Goal: Task Accomplishment & Management: Manage account settings

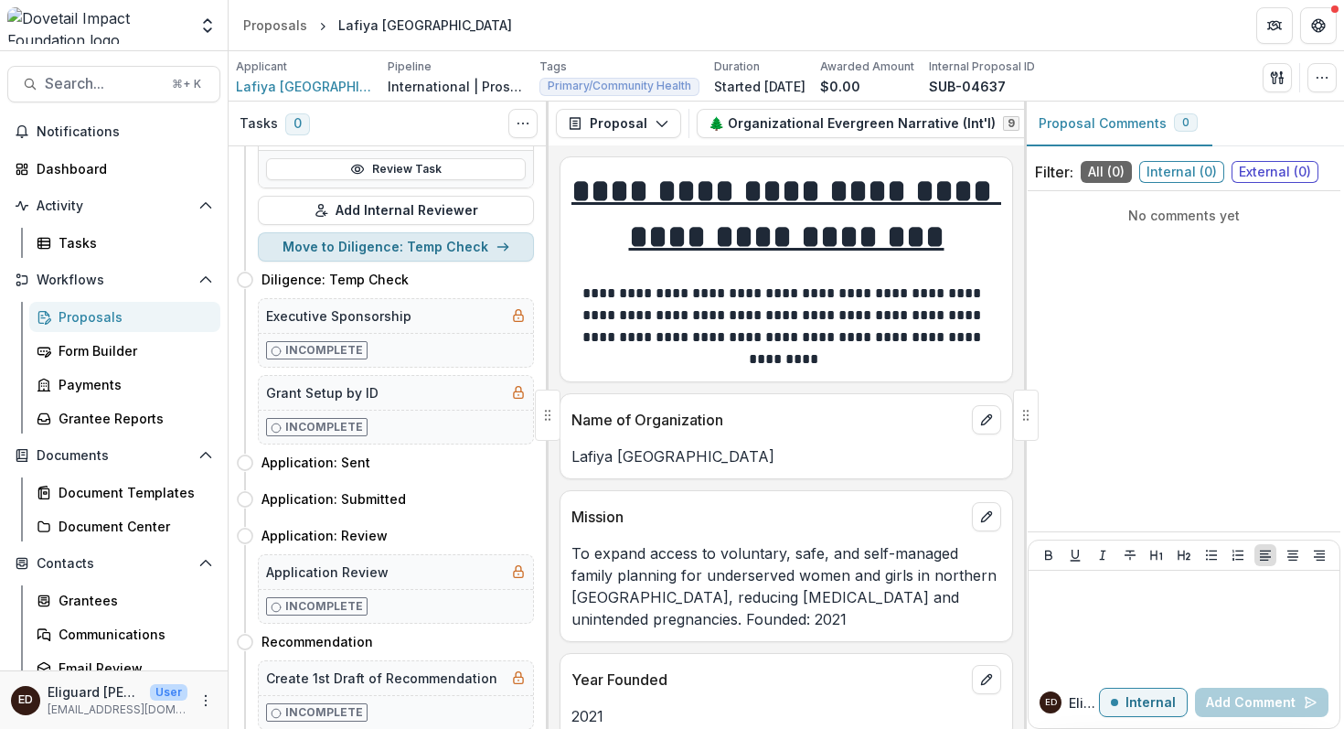
scroll to position [578, 0]
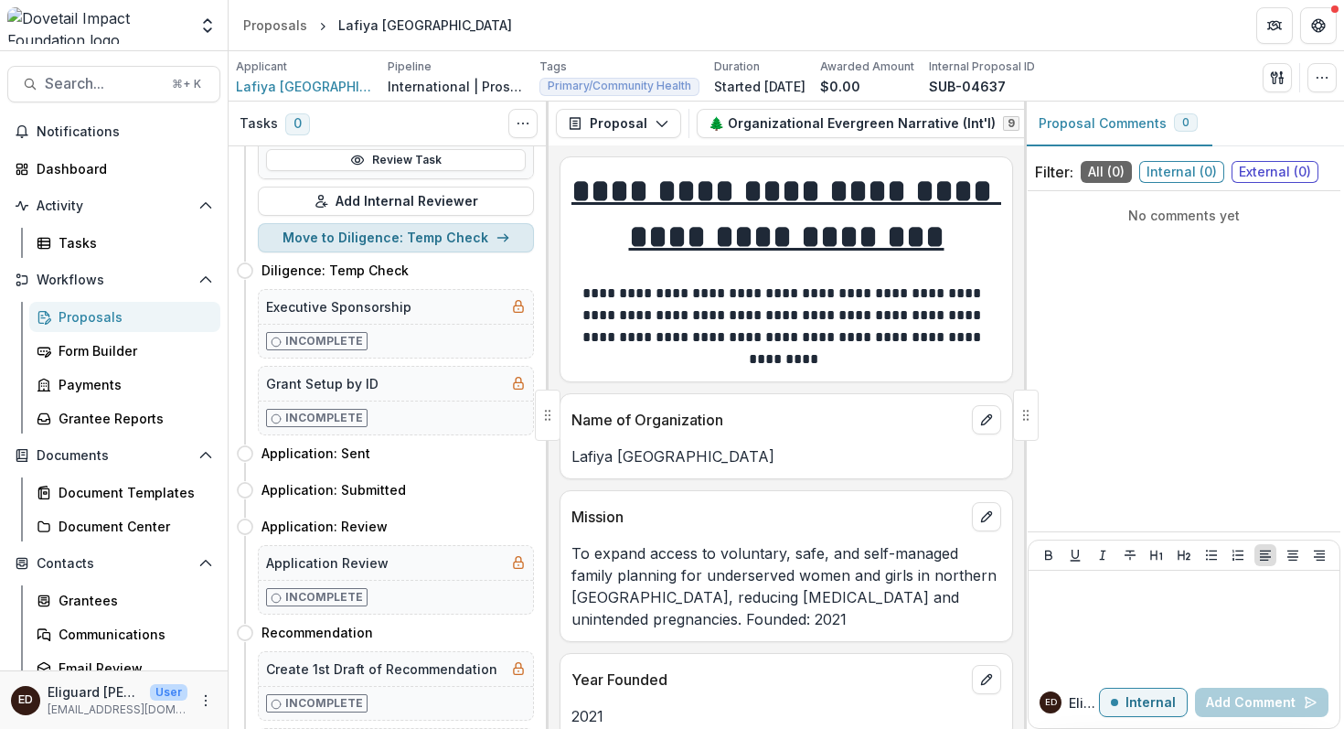
click at [346, 233] on button "Move to Diligence: Temp Check" at bounding box center [396, 237] width 276 height 29
select select "**********"
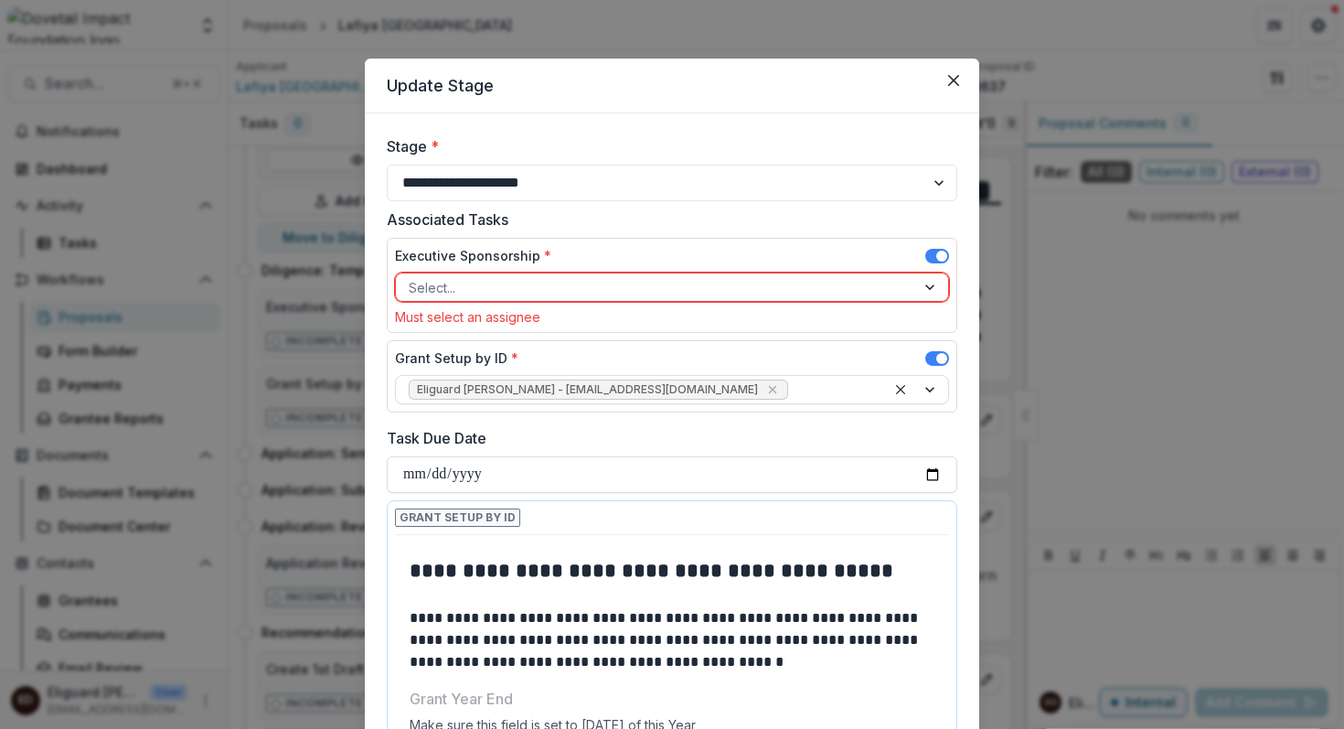
click at [925, 289] on div at bounding box center [931, 286] width 33 height 27
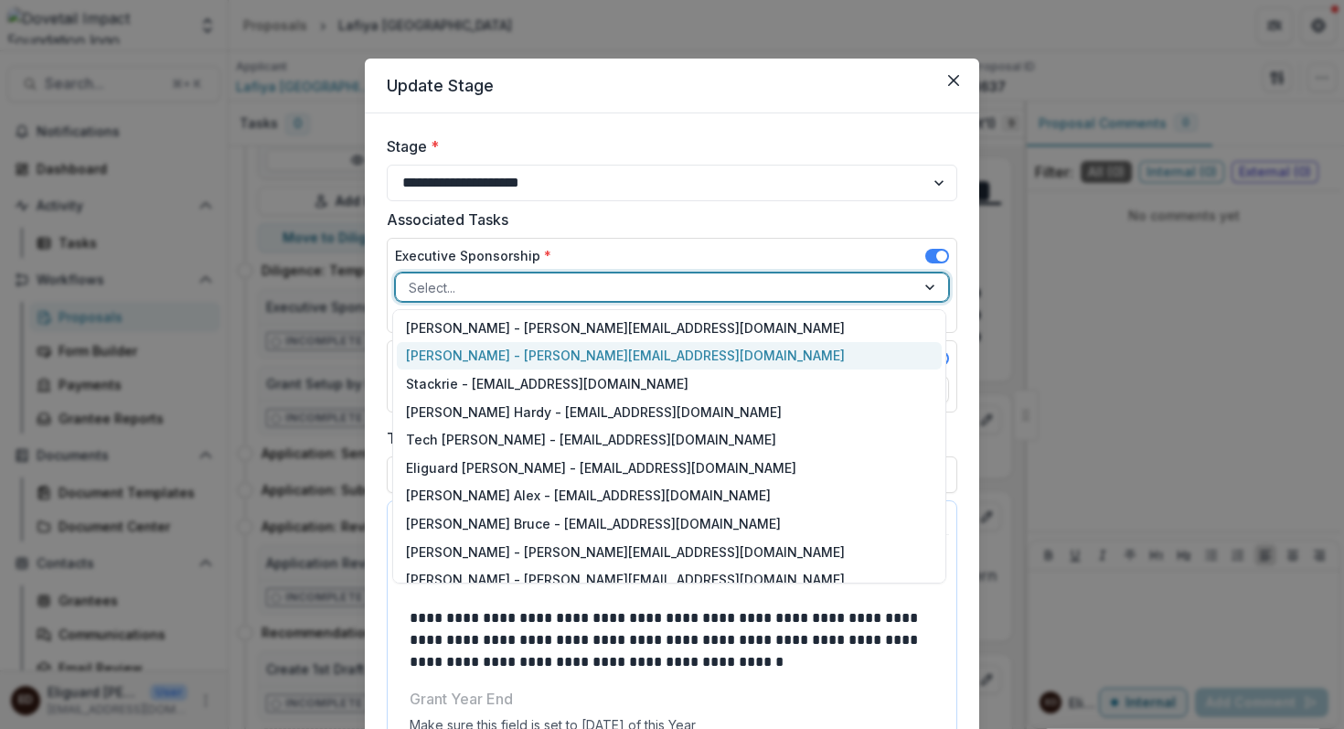
click at [798, 363] on div "[PERSON_NAME] - [PERSON_NAME][EMAIL_ADDRESS][DOMAIN_NAME]" at bounding box center [669, 356] width 545 height 28
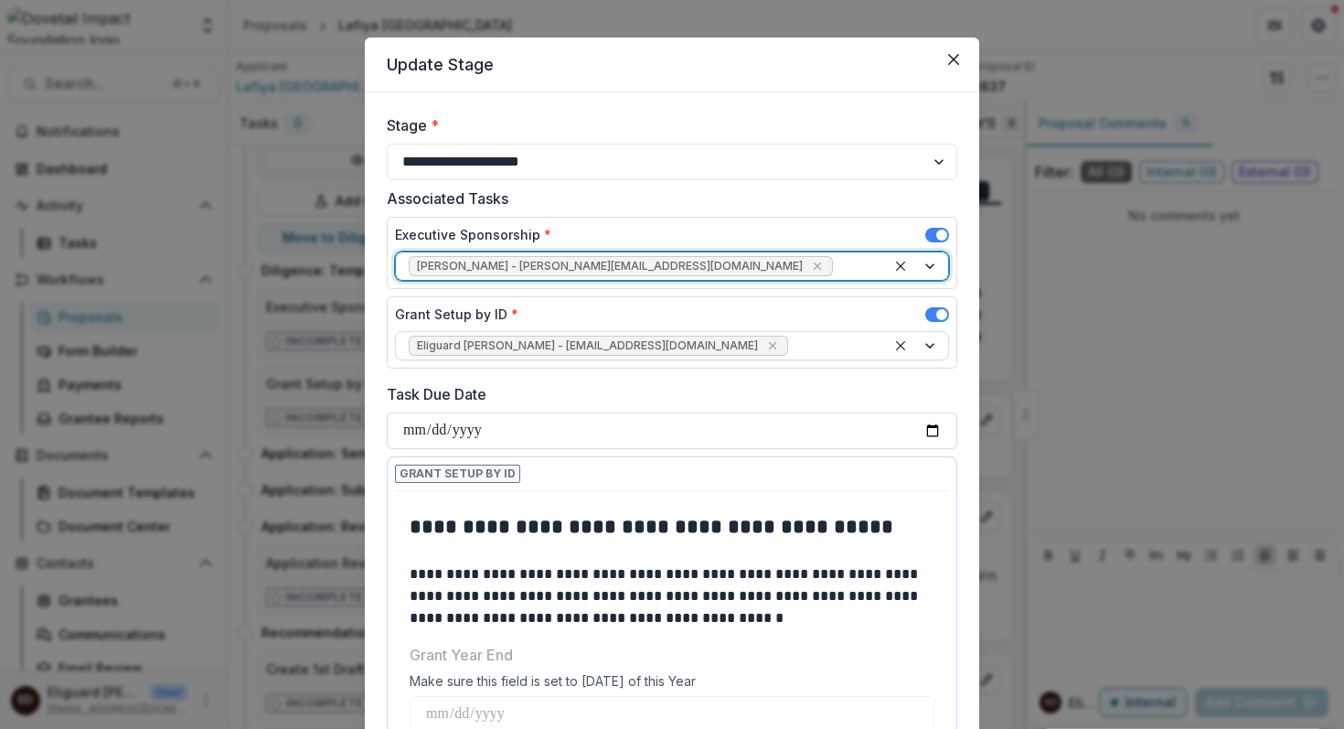
scroll to position [22, 0]
click at [930, 430] on input "Task Due Date" at bounding box center [672, 429] width 570 height 37
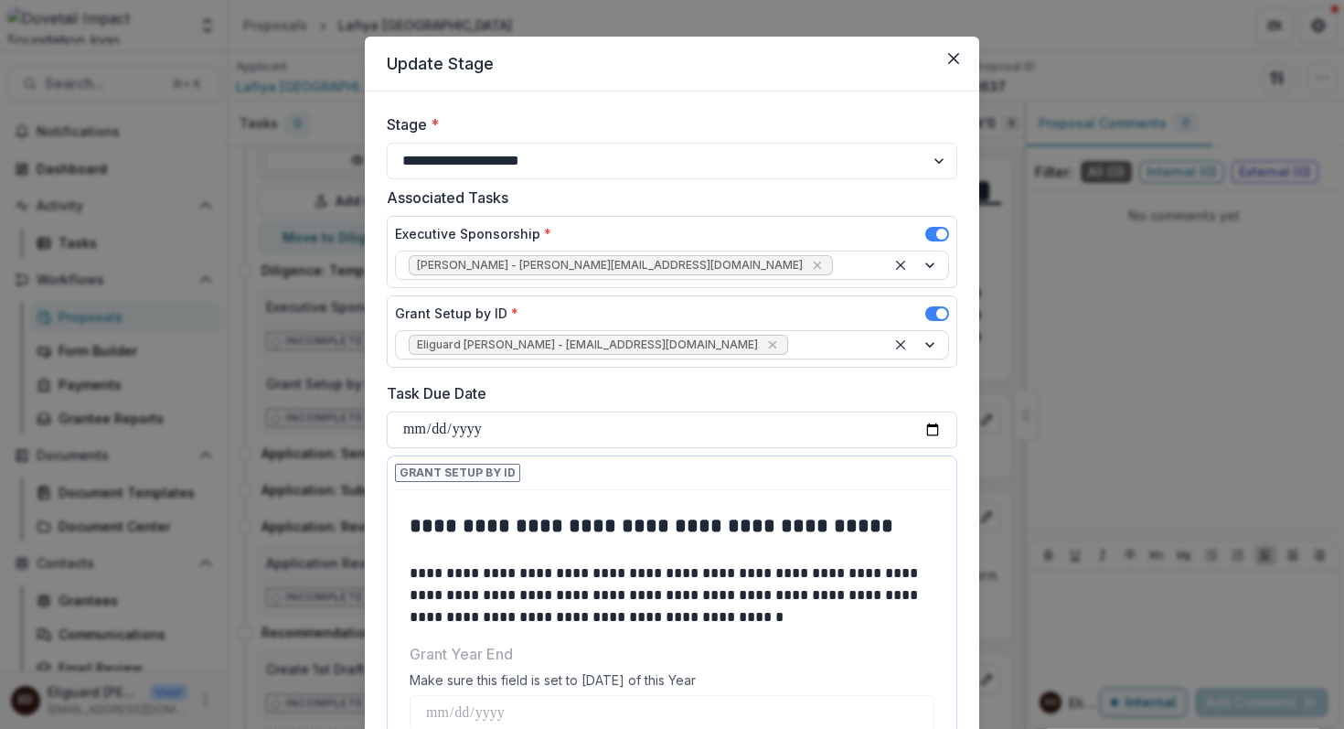
type input "**********"
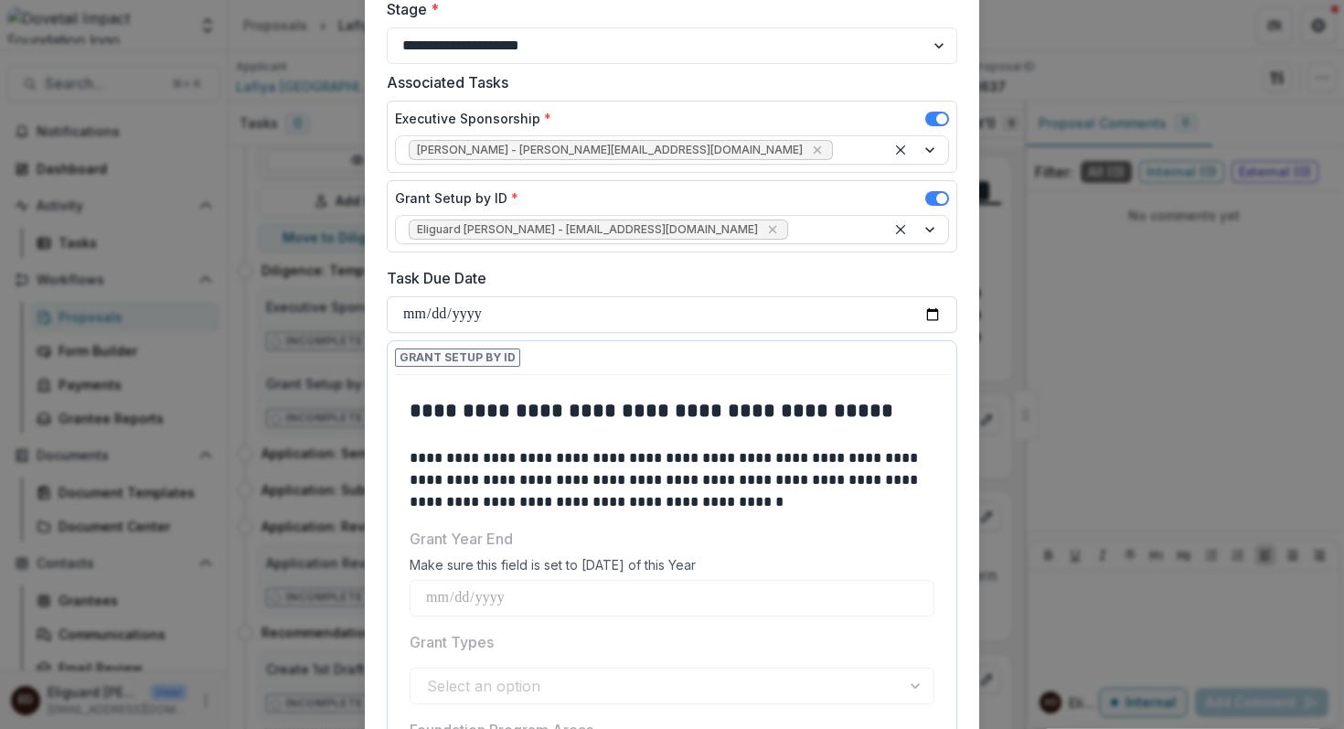
scroll to position [0, 0]
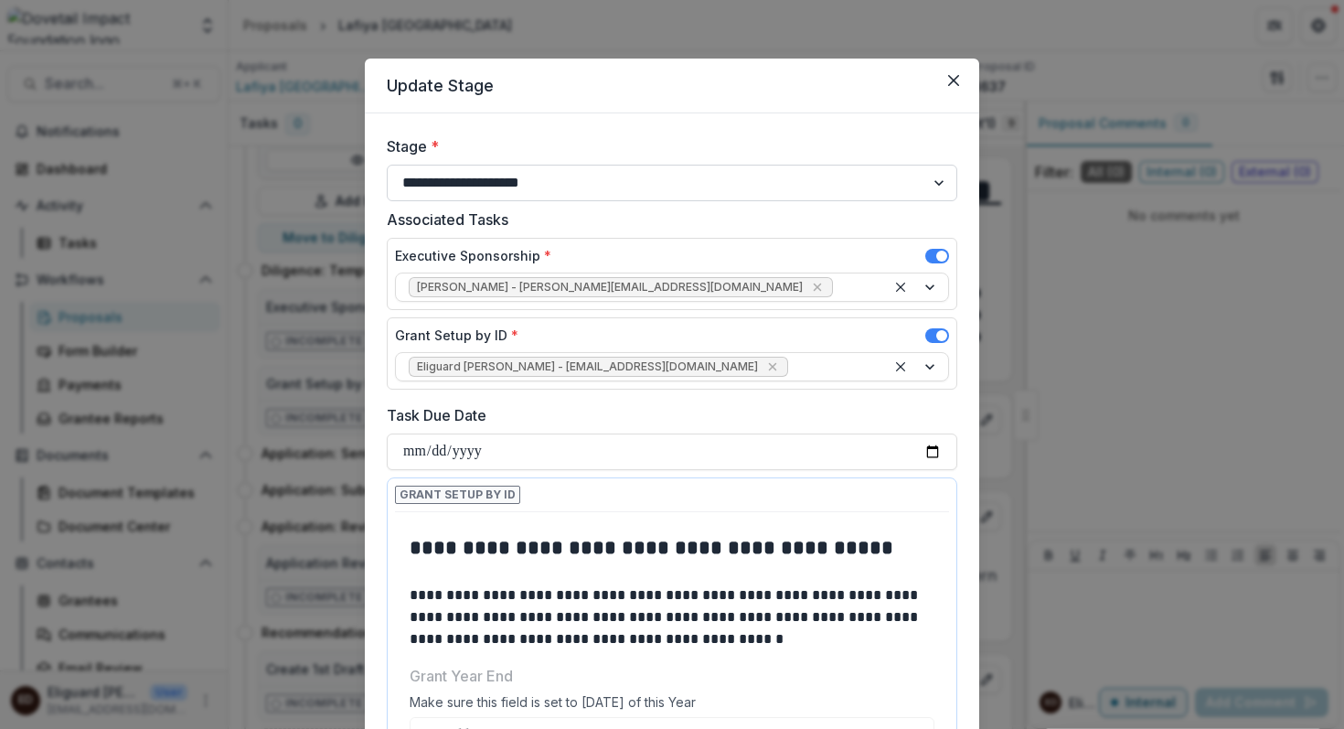
click at [933, 184] on select "**********" at bounding box center [672, 183] width 570 height 37
click at [948, 81] on icon "Close" at bounding box center [953, 80] width 11 height 11
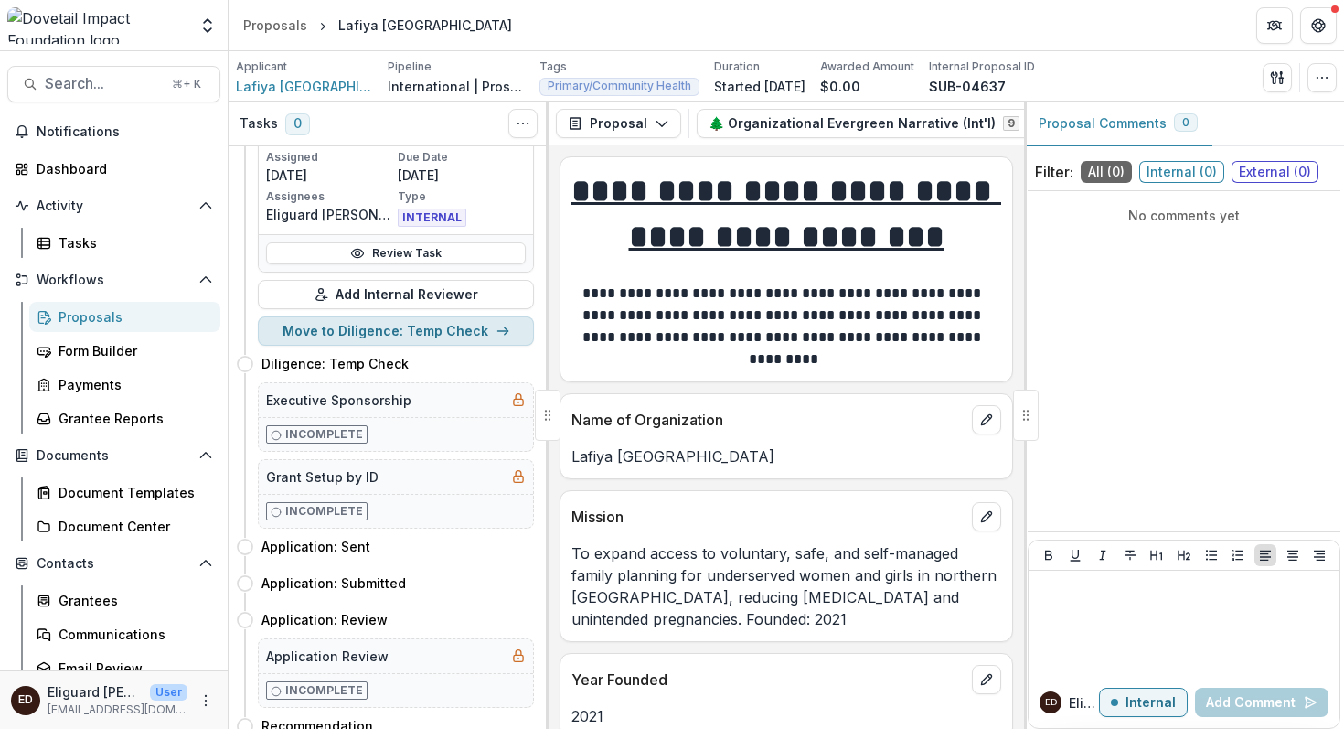
scroll to position [478, 0]
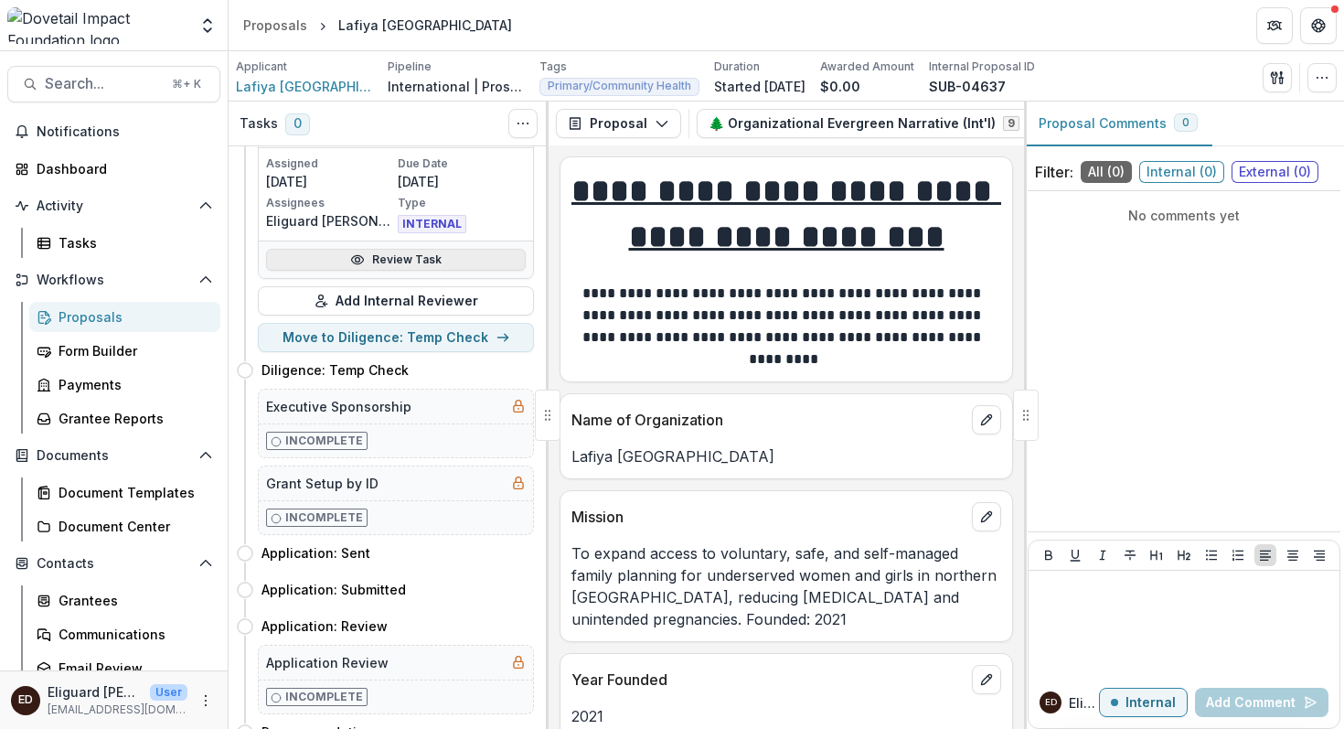
click at [377, 263] on link "Review Task" at bounding box center [396, 260] width 260 height 22
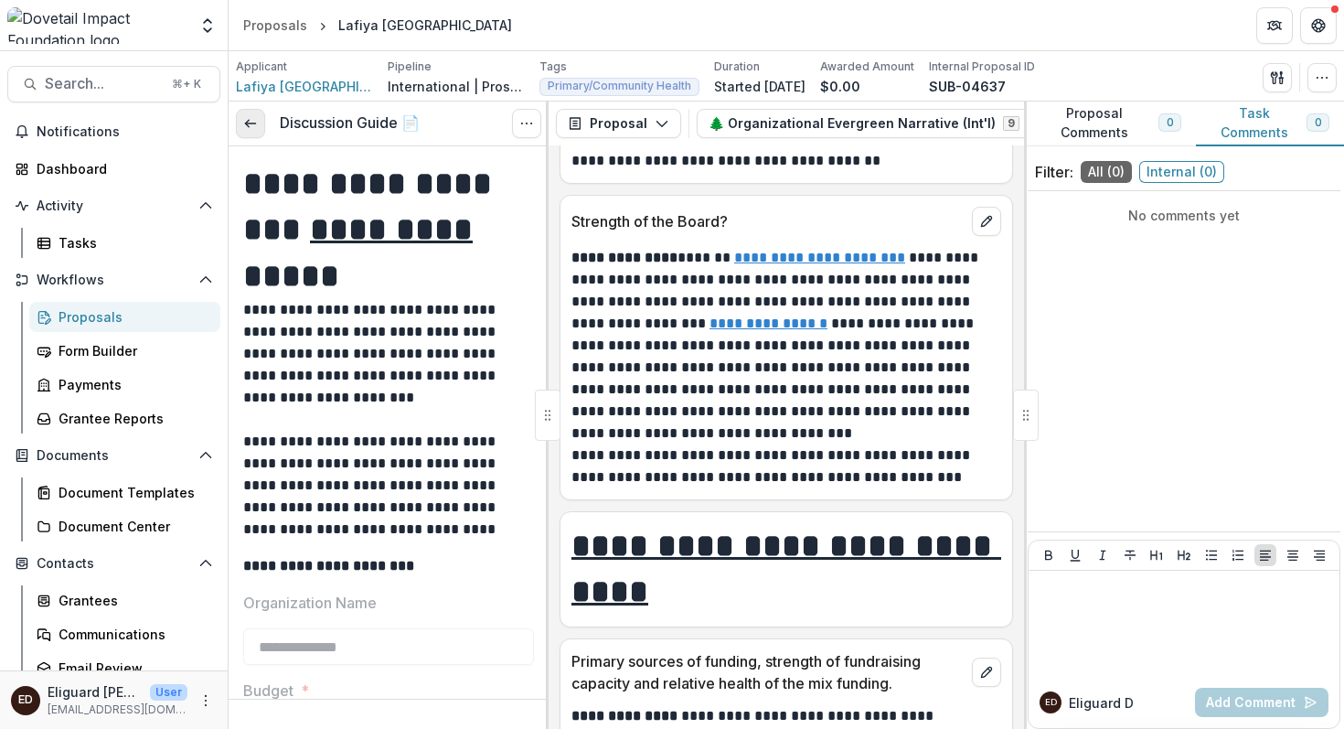
click at [256, 127] on icon at bounding box center [250, 123] width 15 height 15
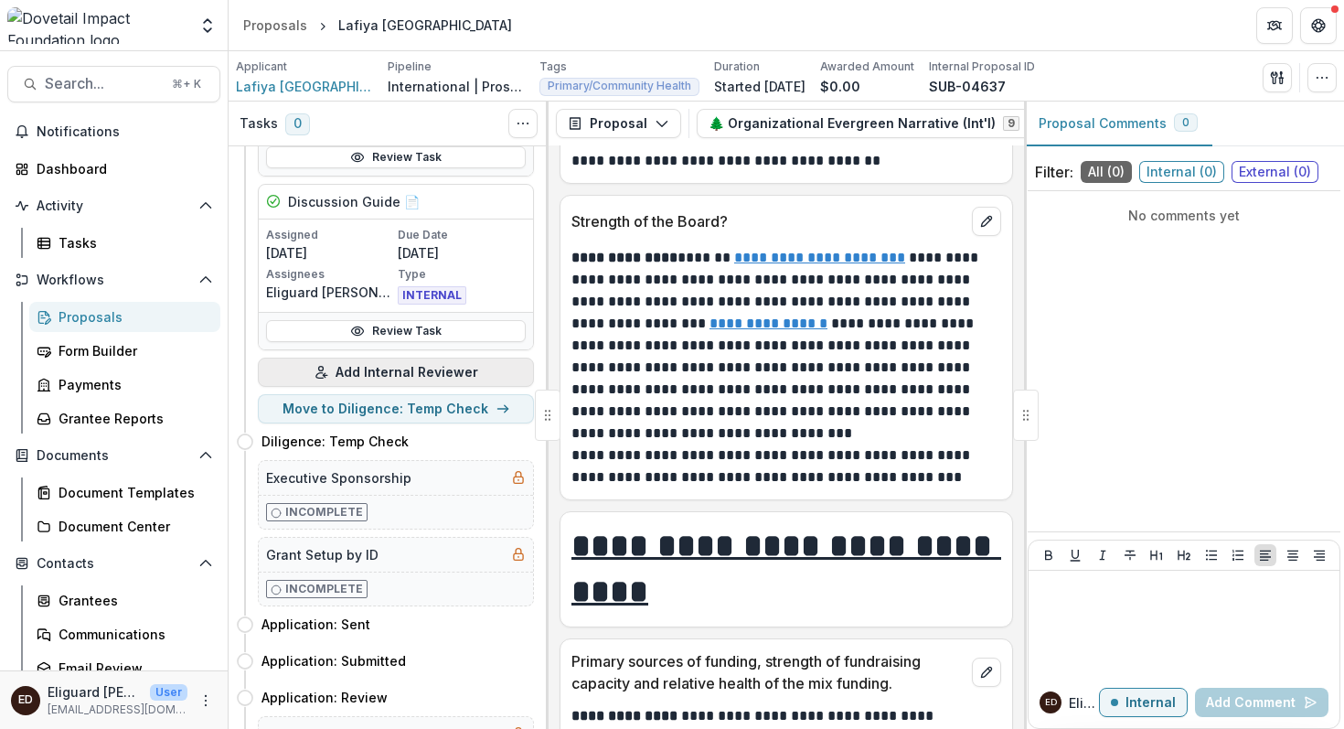
scroll to position [408, 0]
click at [377, 369] on button "Add Internal Reviewer" at bounding box center [396, 370] width 276 height 29
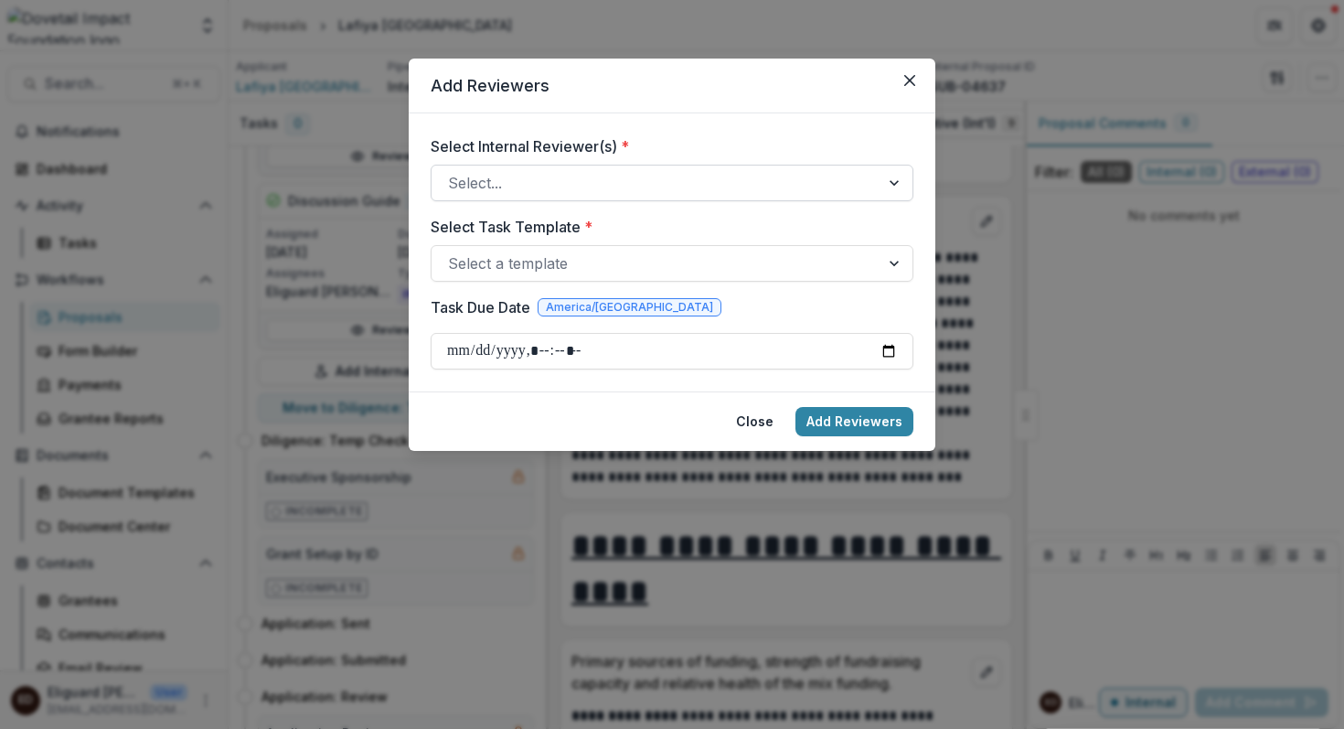
click at [894, 180] on div at bounding box center [895, 182] width 33 height 35
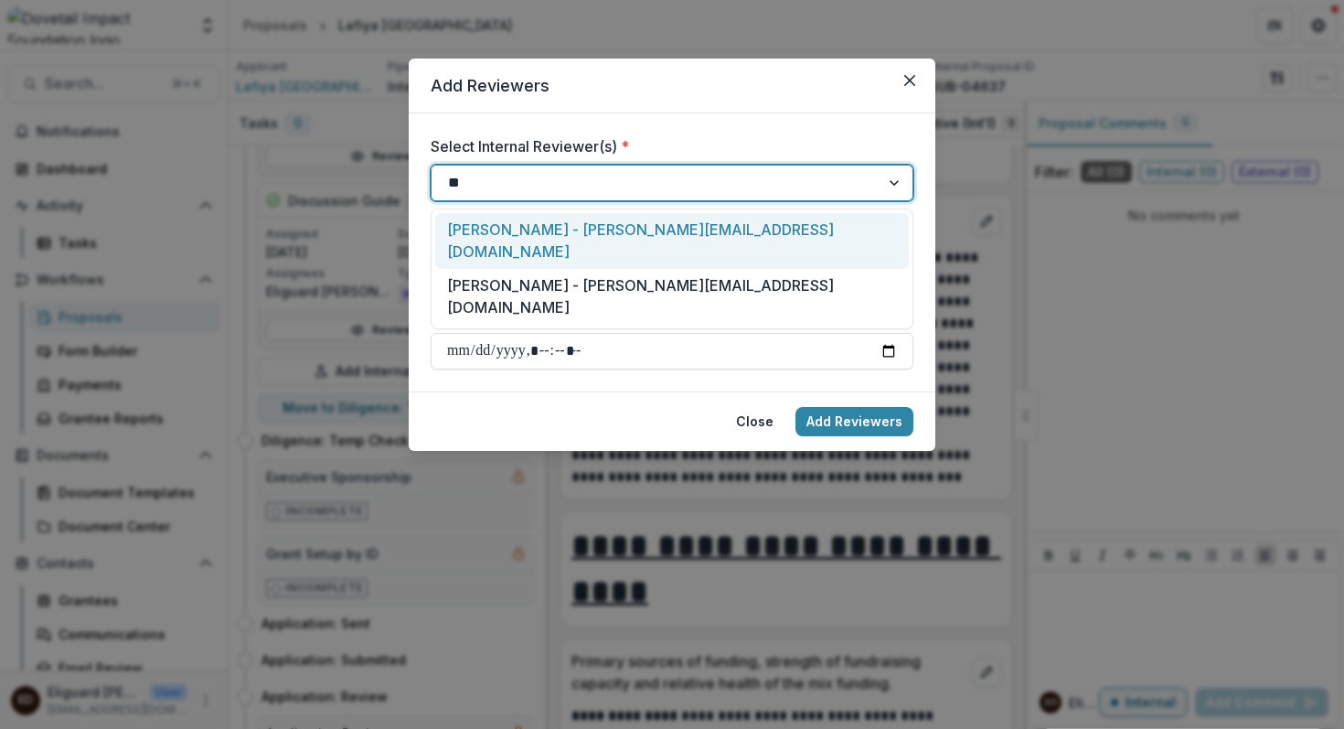
type input "***"
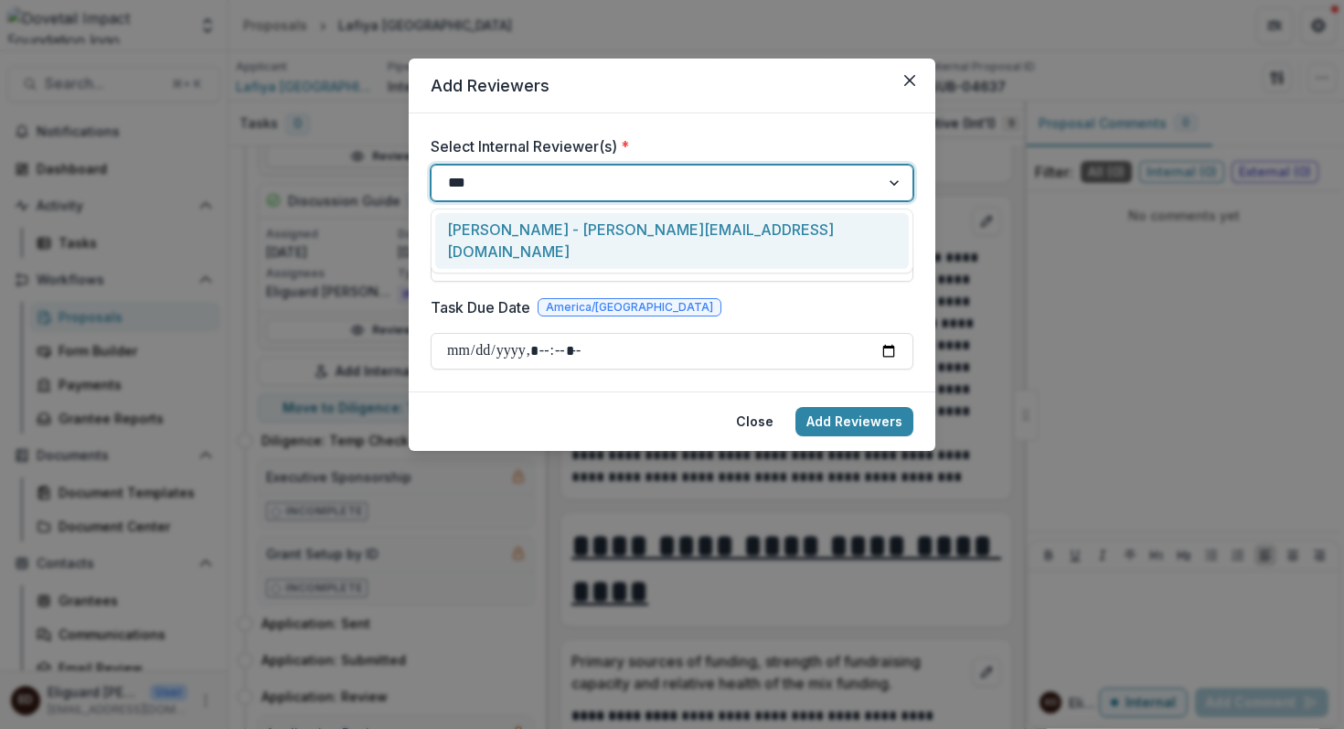
click at [638, 234] on div "[PERSON_NAME] - [PERSON_NAME][EMAIL_ADDRESS][DOMAIN_NAME]" at bounding box center [671, 241] width 473 height 56
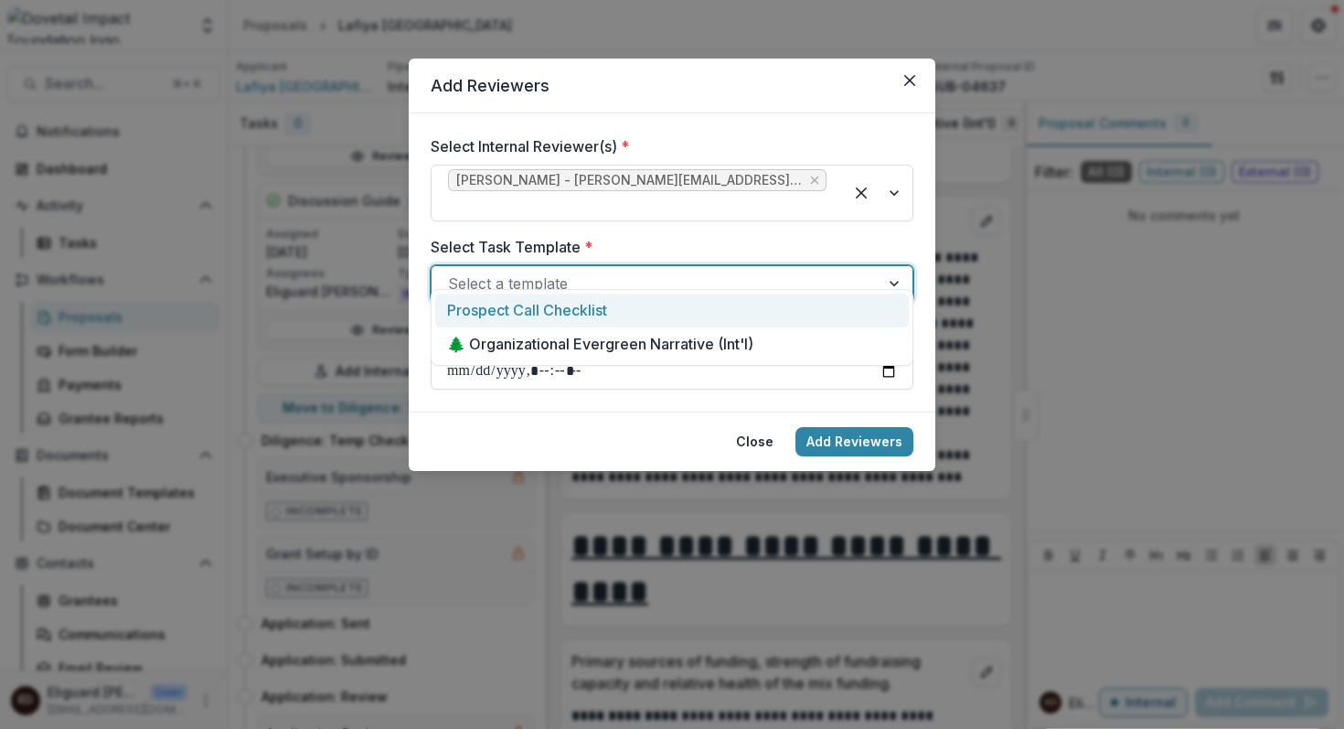
click at [895, 266] on div at bounding box center [895, 283] width 33 height 35
click at [713, 191] on span "[PERSON_NAME] - [PERSON_NAME][EMAIL_ADDRESS][DOMAIN_NAME]" at bounding box center [637, 180] width 378 height 22
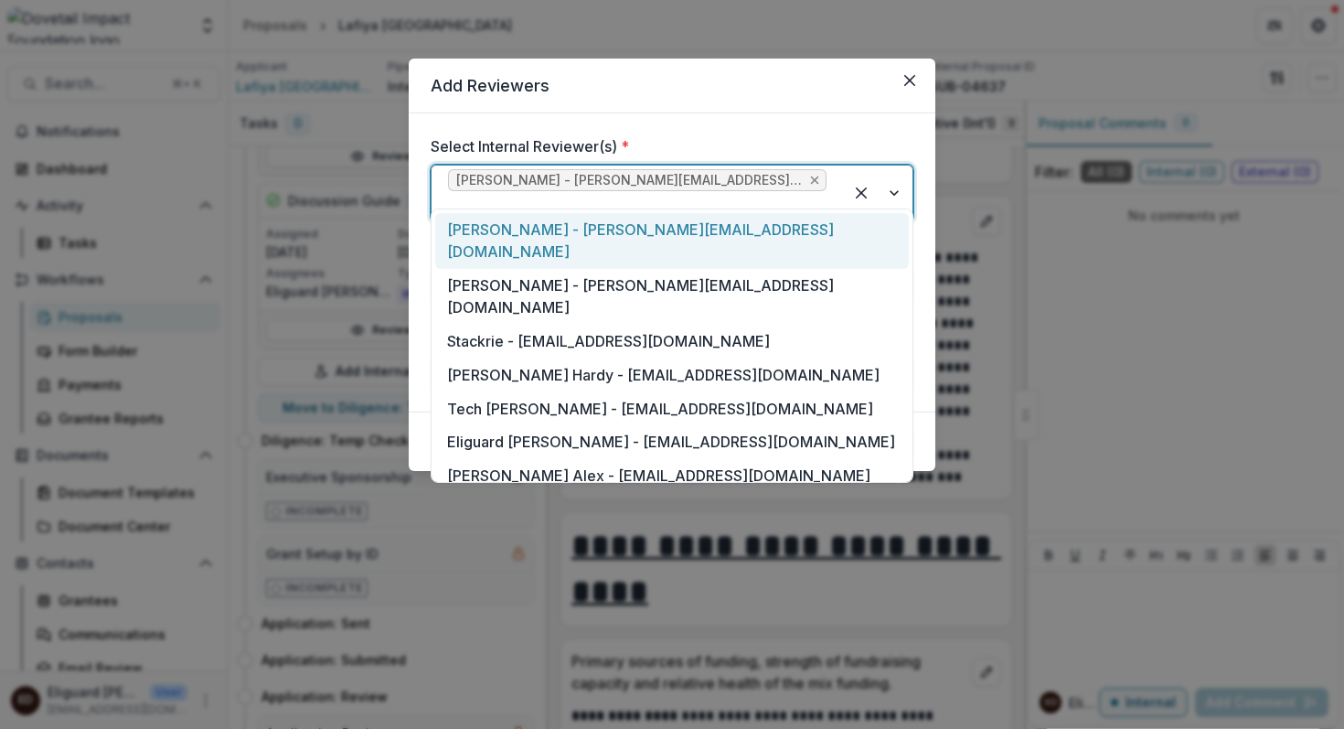
click at [807, 183] on icon "Remove Naomi Kioi - naomi@dovetailimpact.org" at bounding box center [814, 180] width 15 height 15
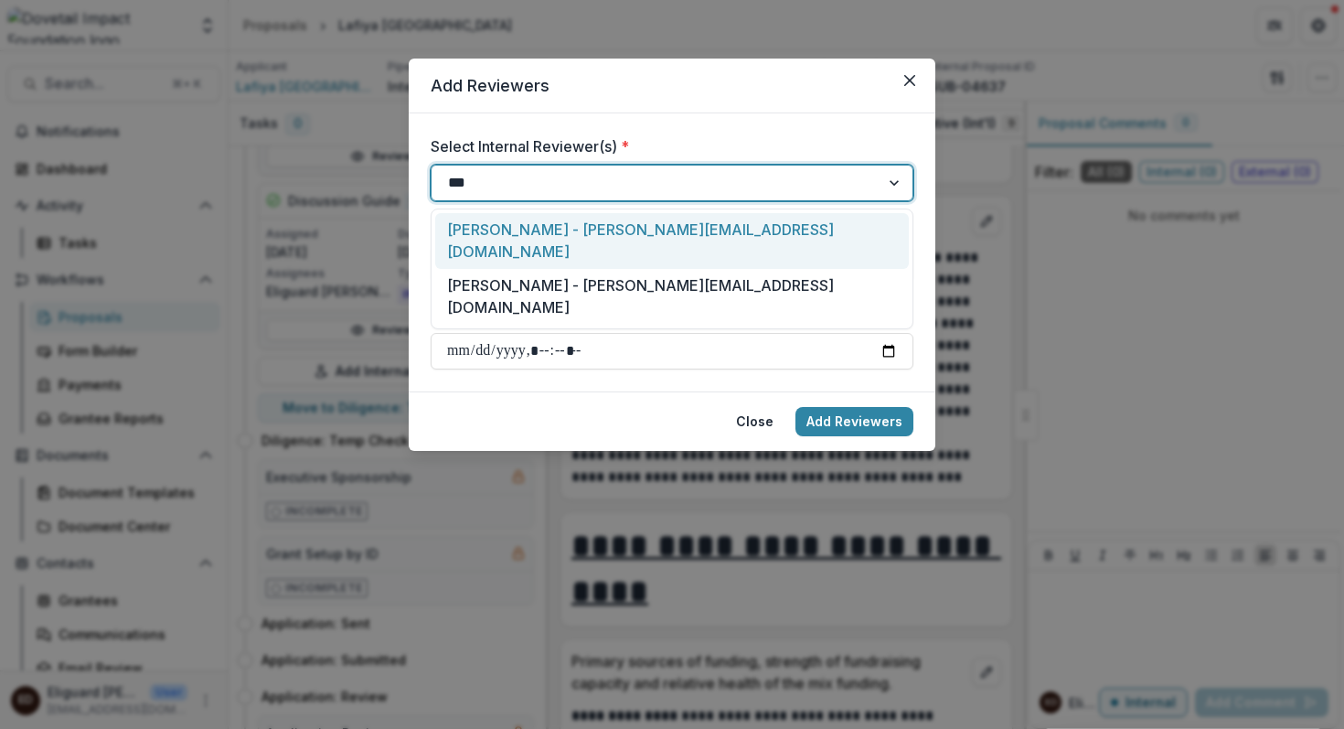
type input "**"
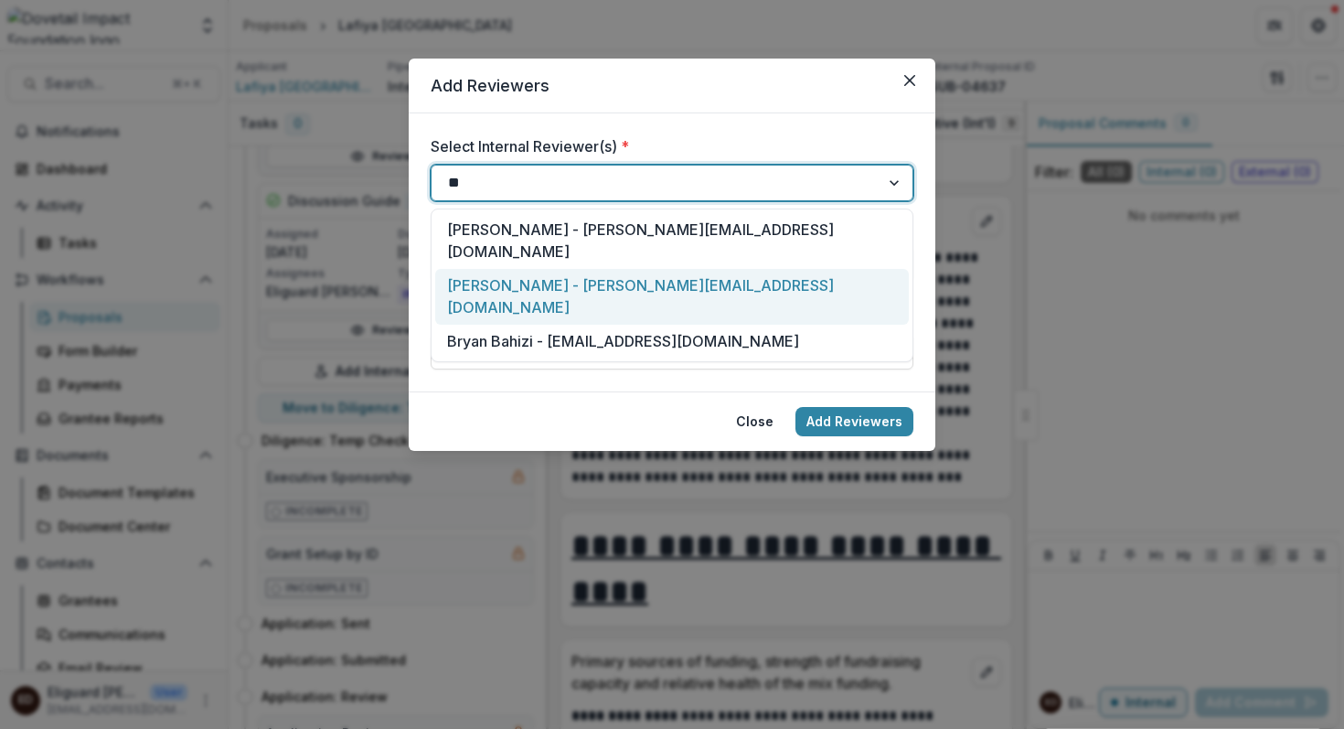
click at [577, 269] on div "[PERSON_NAME] - [PERSON_NAME][EMAIL_ADDRESS][DOMAIN_NAME]" at bounding box center [671, 297] width 473 height 56
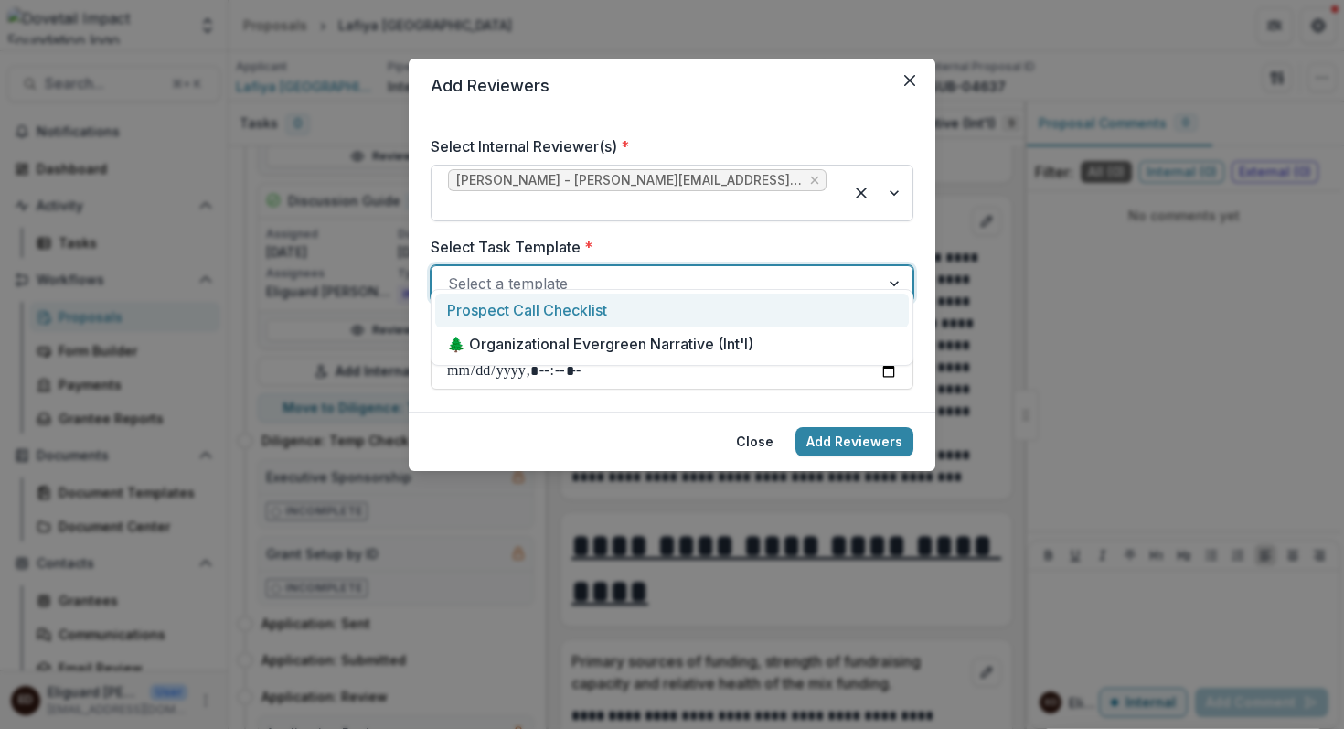
click at [895, 266] on div at bounding box center [895, 283] width 33 height 35
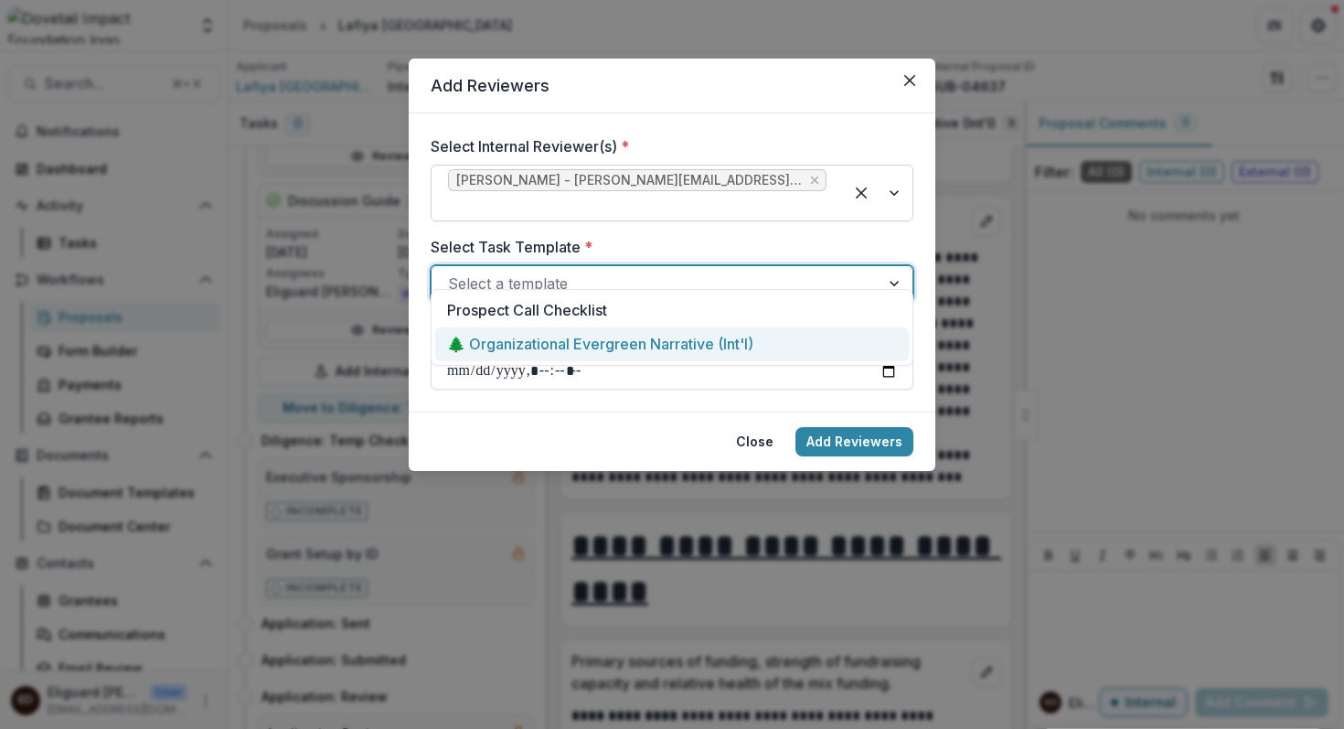
click at [835, 344] on div "🌲 Organizational Evergreen Narrative (Int'l)" at bounding box center [671, 344] width 473 height 34
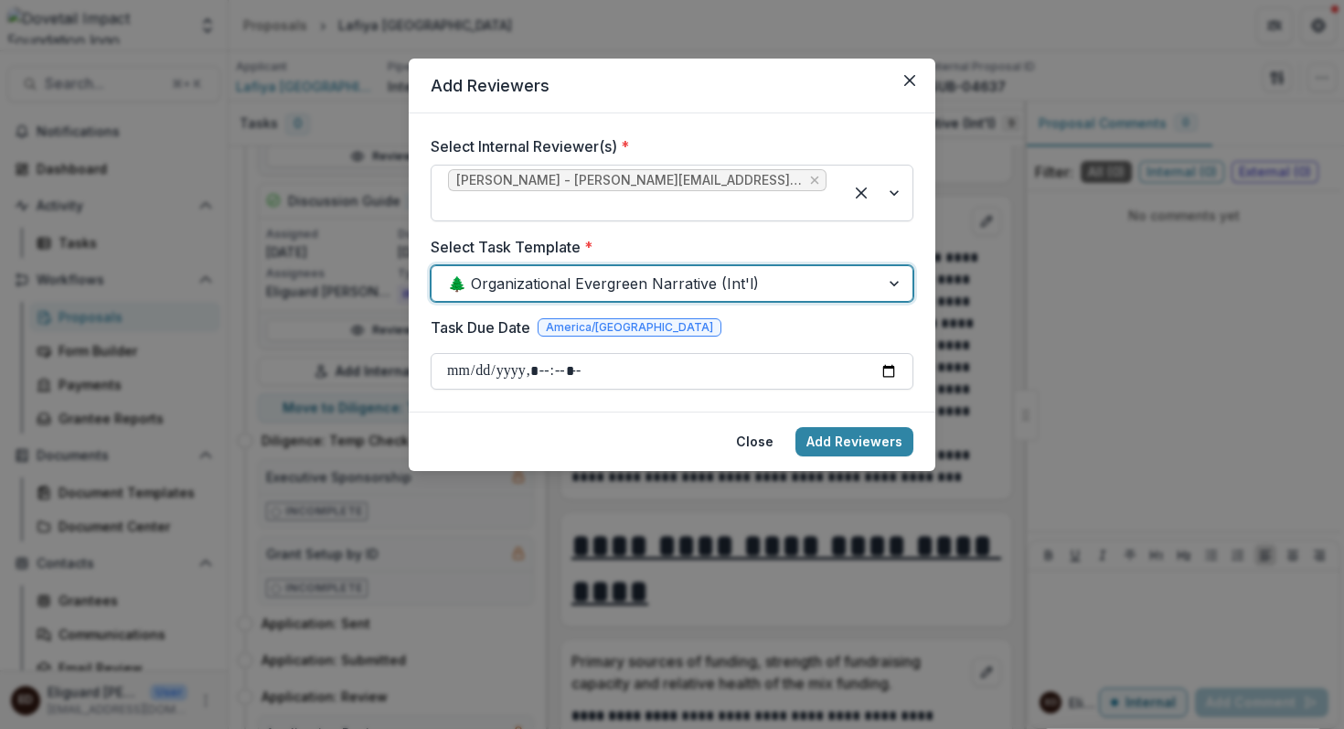
click at [889, 354] on input "Task Due Date" at bounding box center [672, 371] width 483 height 37
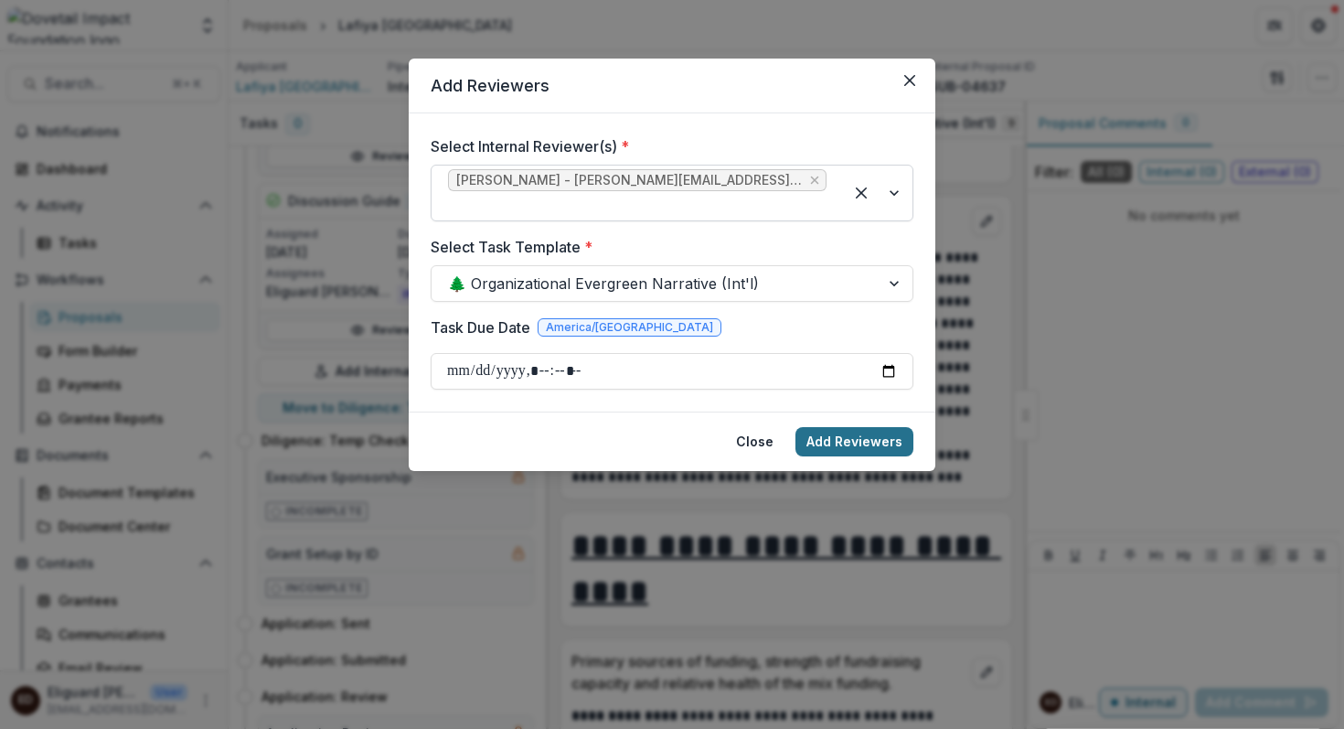
type input "**********"
click at [839, 427] on button "Add Reviewers" at bounding box center [854, 441] width 118 height 29
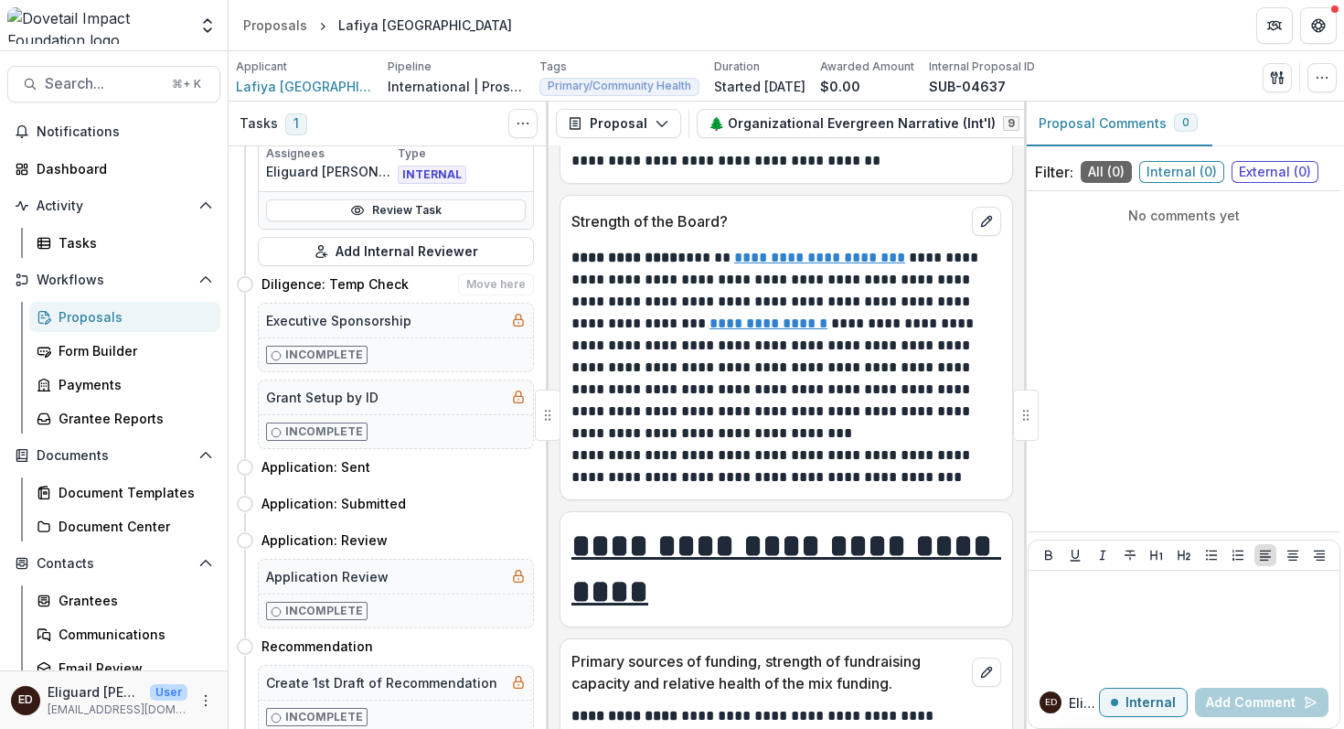
scroll to position [681, 0]
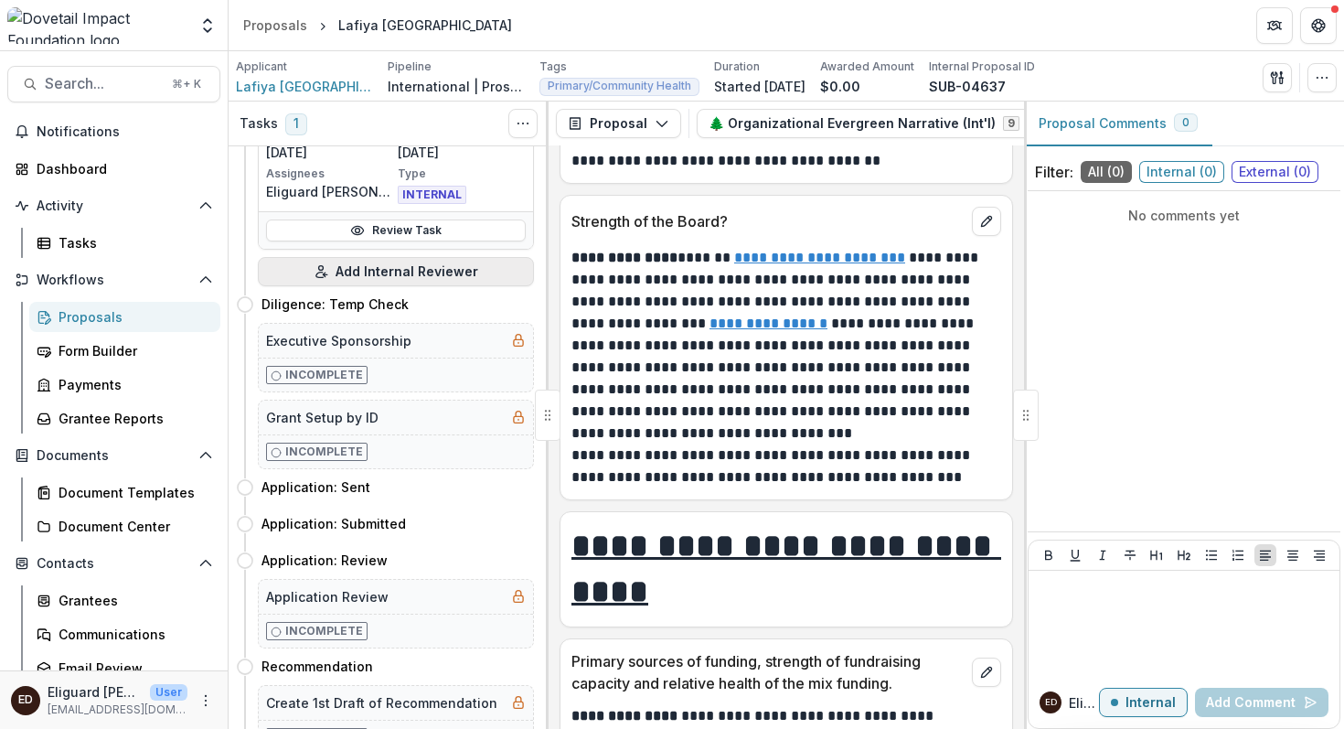
click at [324, 272] on icon "button" at bounding box center [321, 271] width 15 height 15
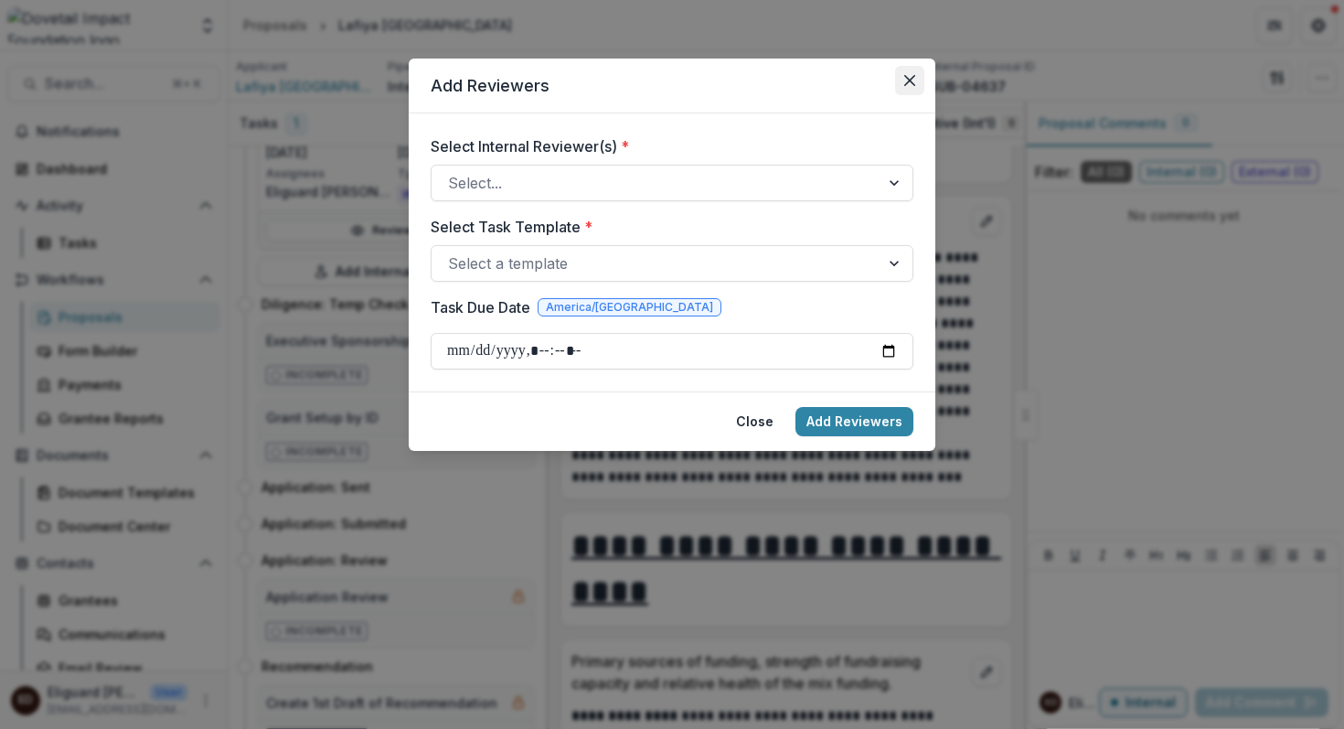
click at [905, 83] on icon "Close" at bounding box center [909, 80] width 11 height 11
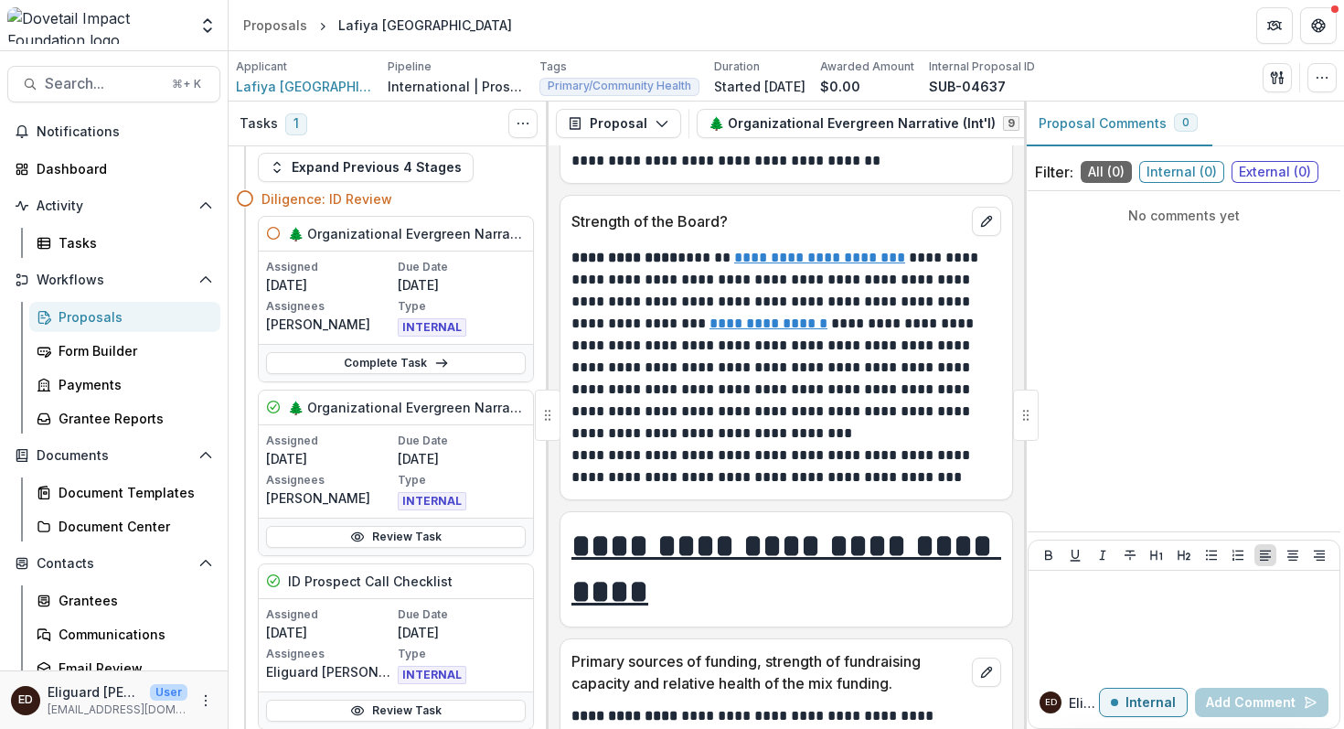
scroll to position [0, 0]
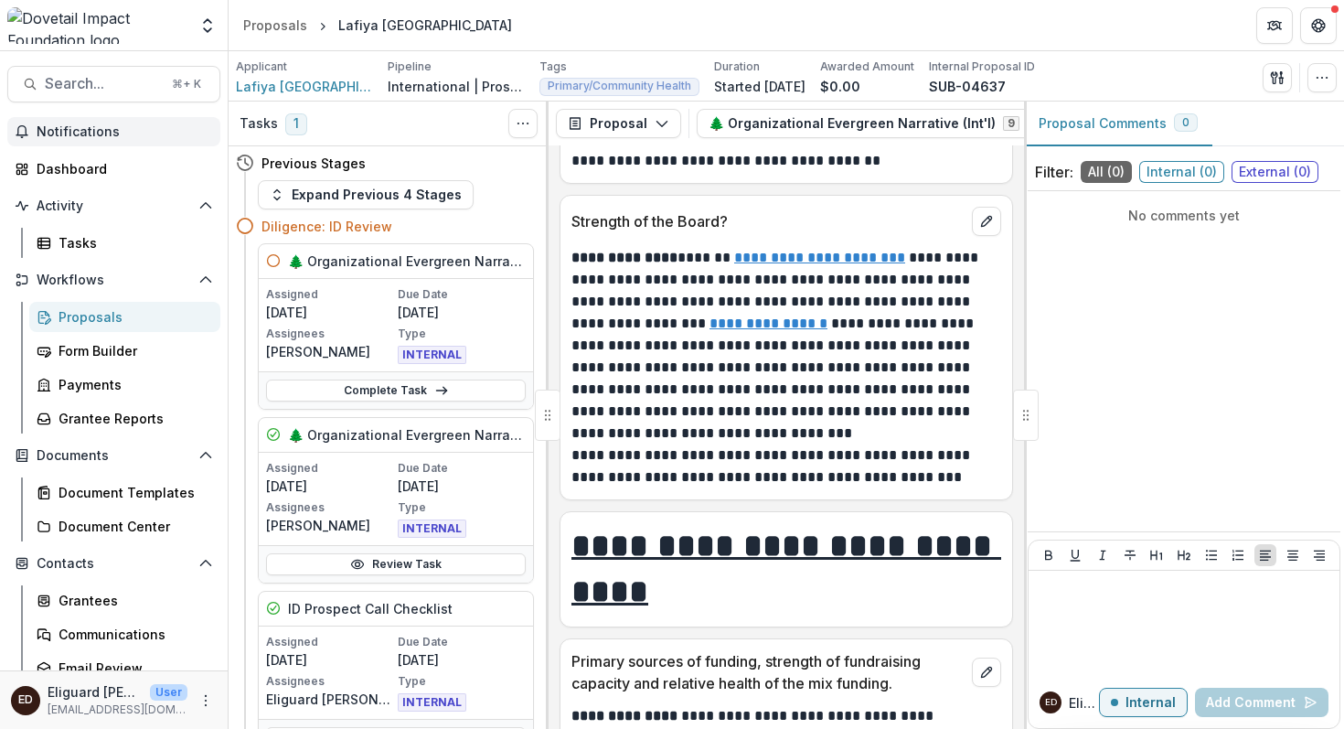
click at [98, 133] on span "Notifications" at bounding box center [125, 132] width 176 height 16
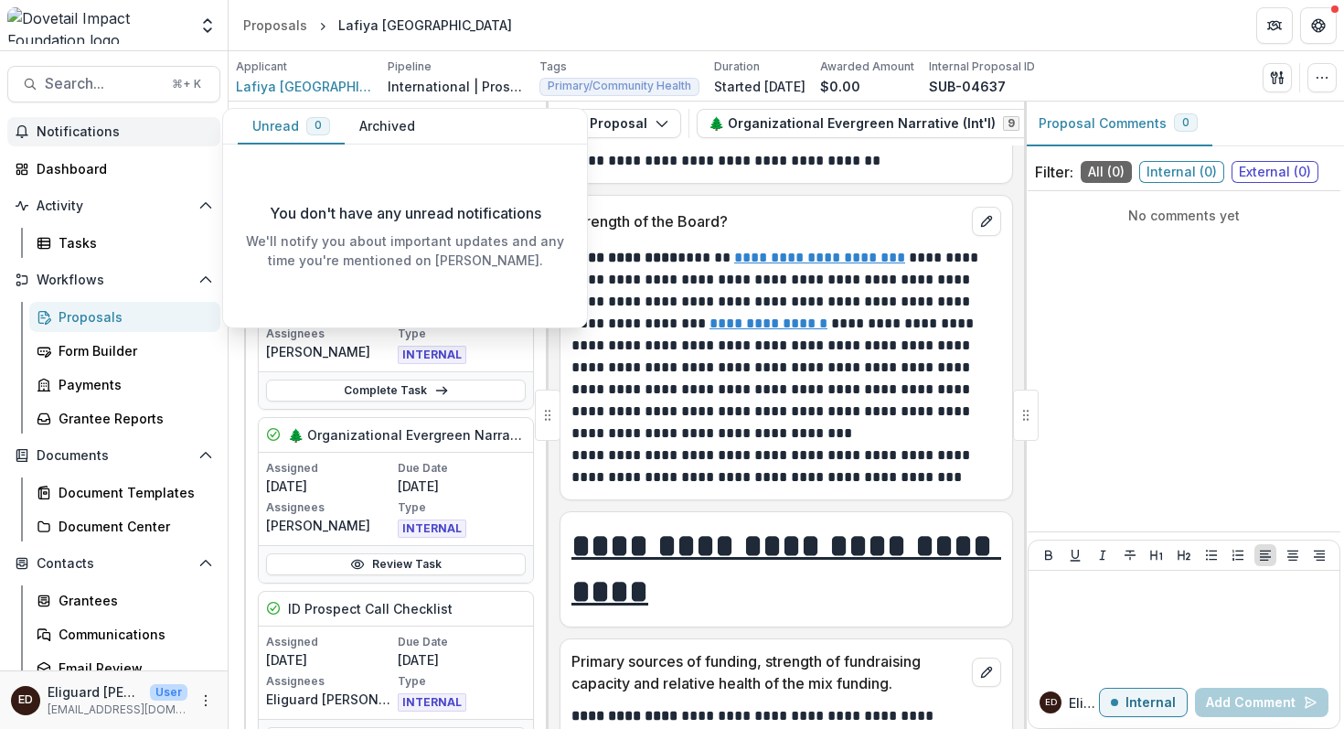
click at [98, 133] on span "Notifications" at bounding box center [125, 132] width 176 height 16
click at [637, 23] on header "Proposals Lafiya [GEOGRAPHIC_DATA]" at bounding box center [786, 25] width 1115 height 50
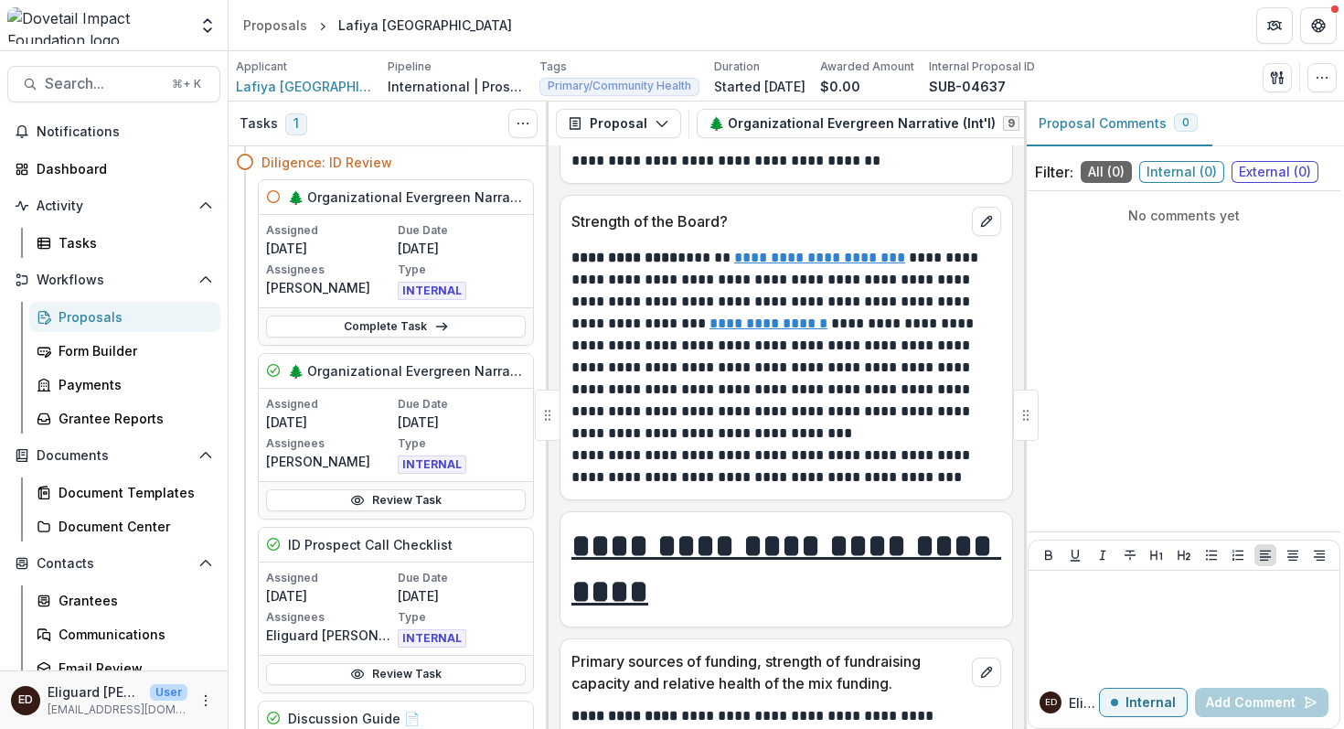
scroll to position [69, 0]
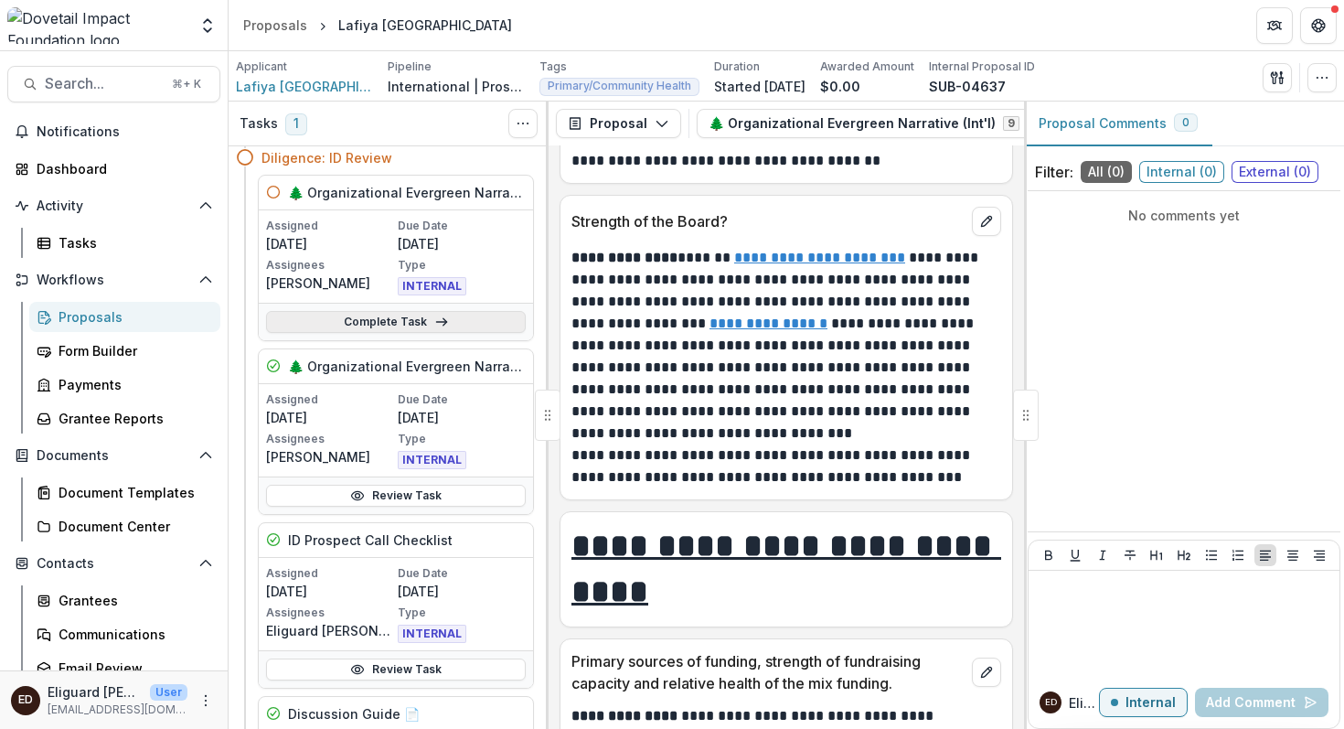
click at [374, 319] on link "Complete Task" at bounding box center [396, 322] width 260 height 22
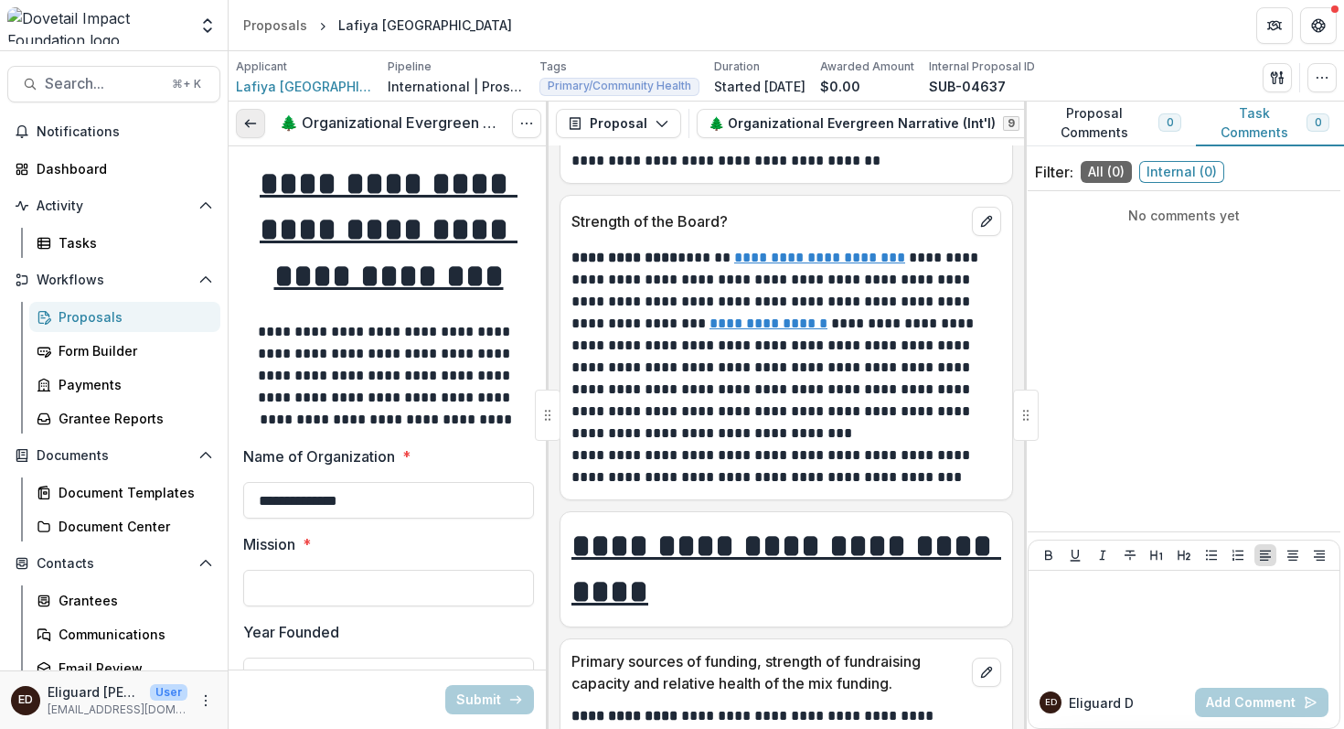
click at [250, 121] on icon at bounding box center [250, 123] width 15 height 15
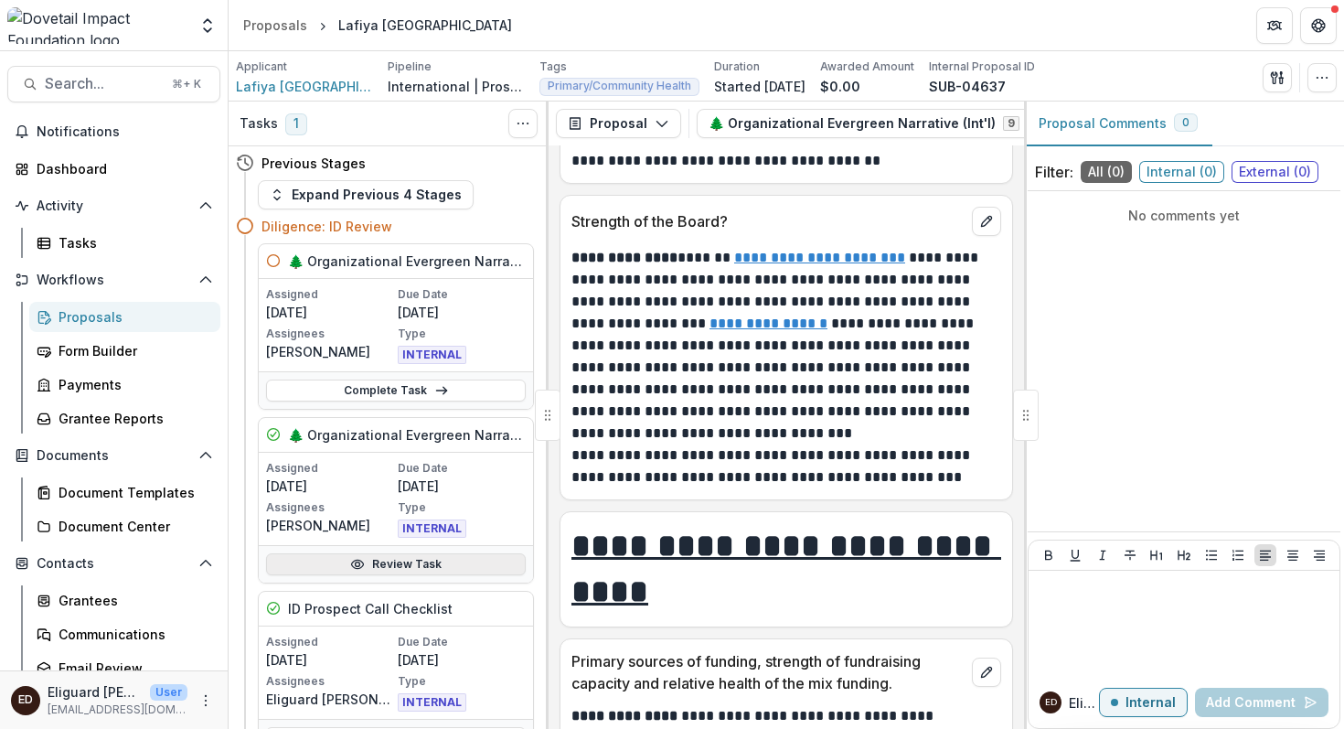
click at [380, 560] on link "Review Task" at bounding box center [396, 564] width 260 height 22
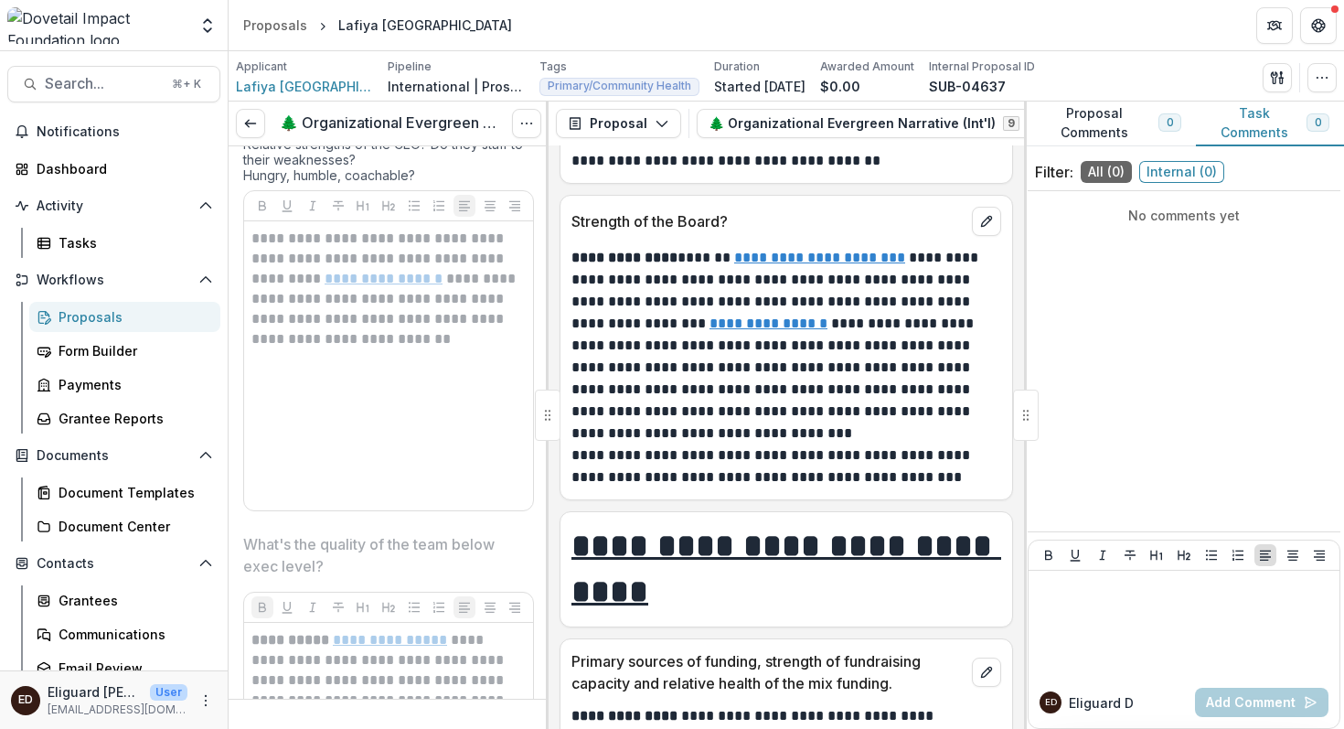
scroll to position [13123, 0]
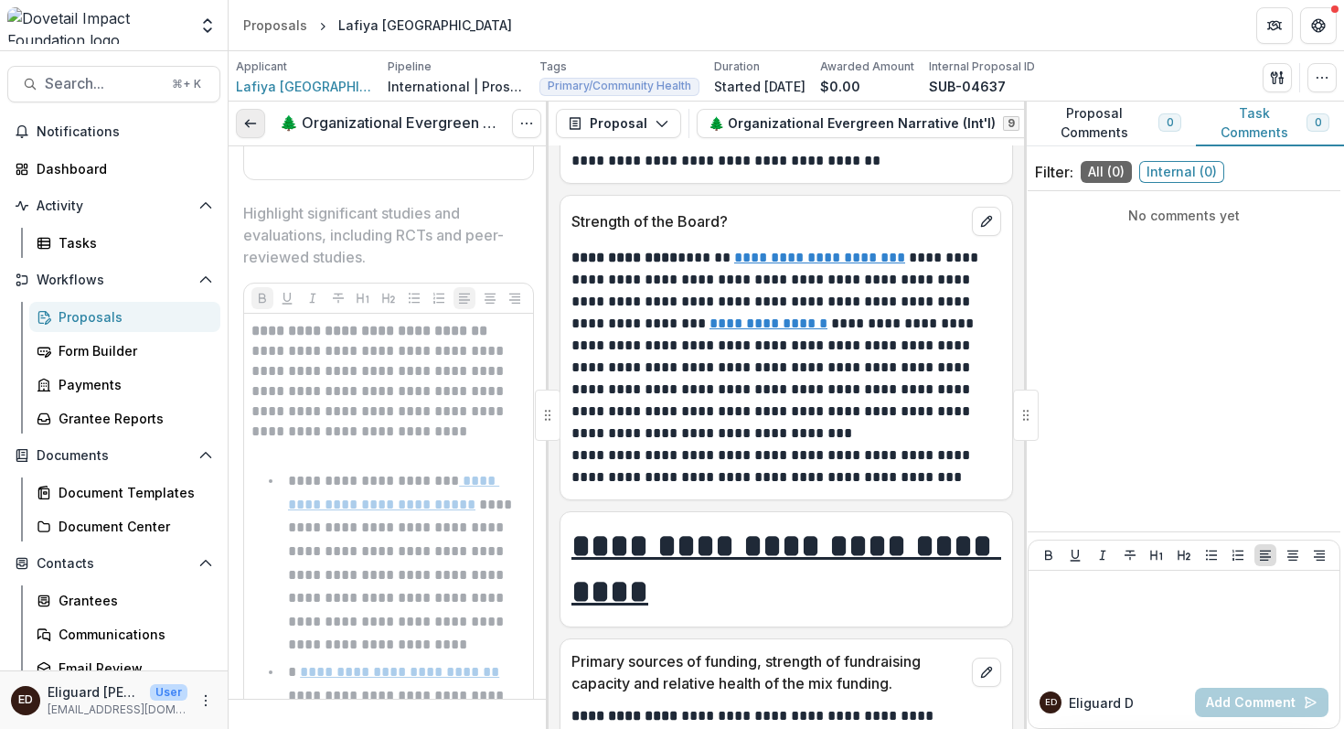
click at [247, 119] on icon at bounding box center [250, 123] width 15 height 15
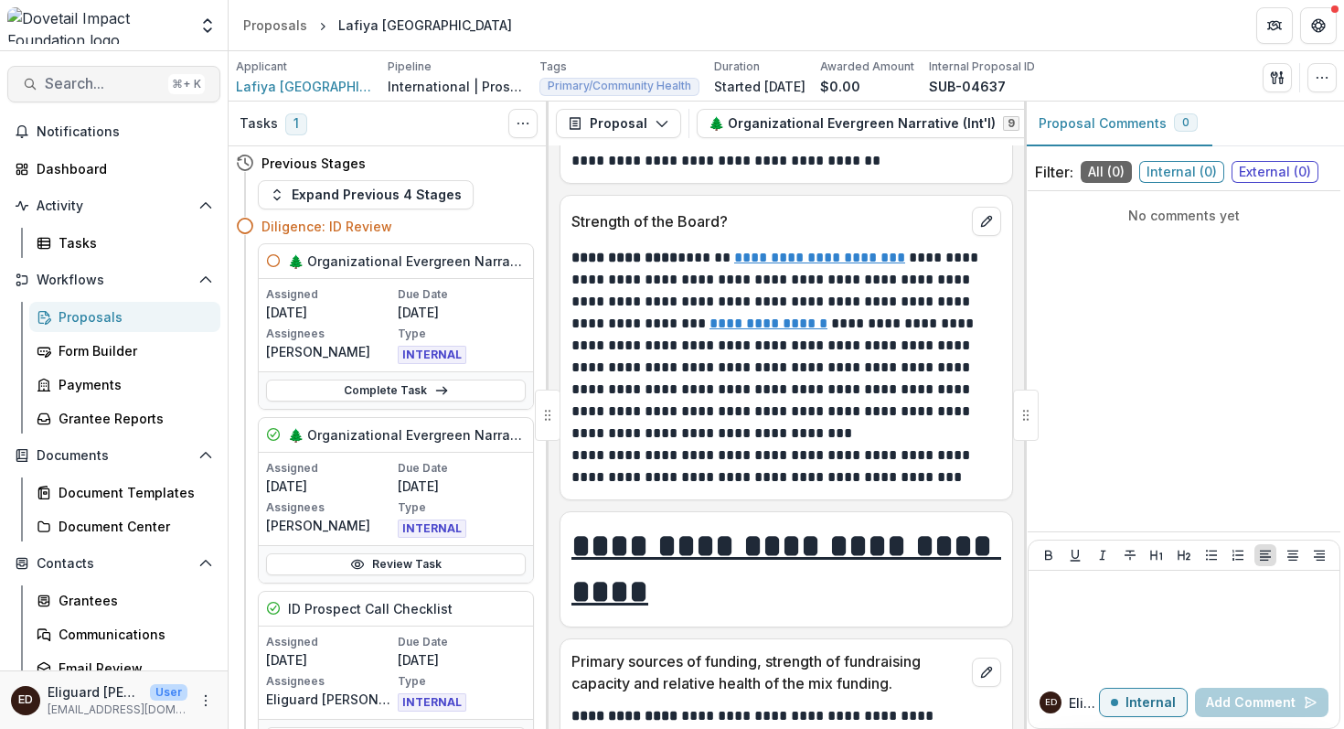
click at [113, 78] on span "Search..." at bounding box center [103, 83] width 116 height 17
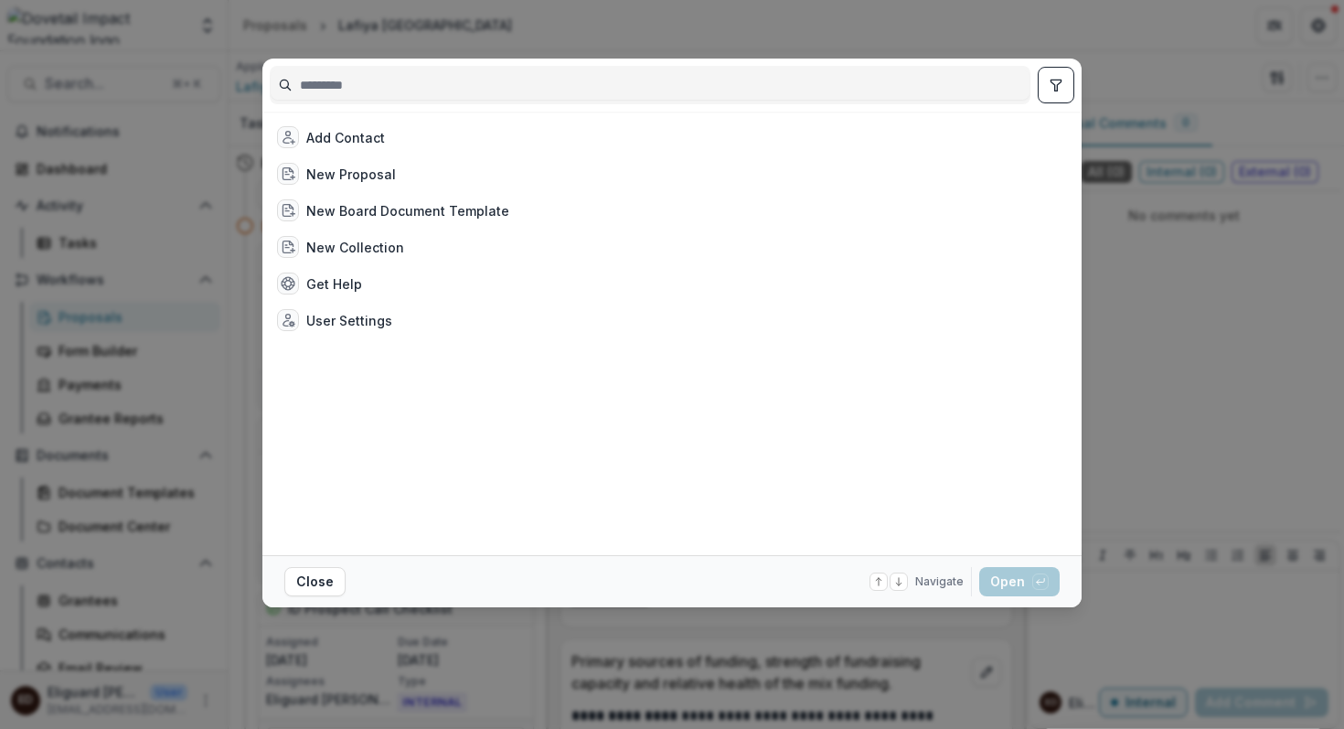
click at [314, 85] on input at bounding box center [650, 84] width 759 height 29
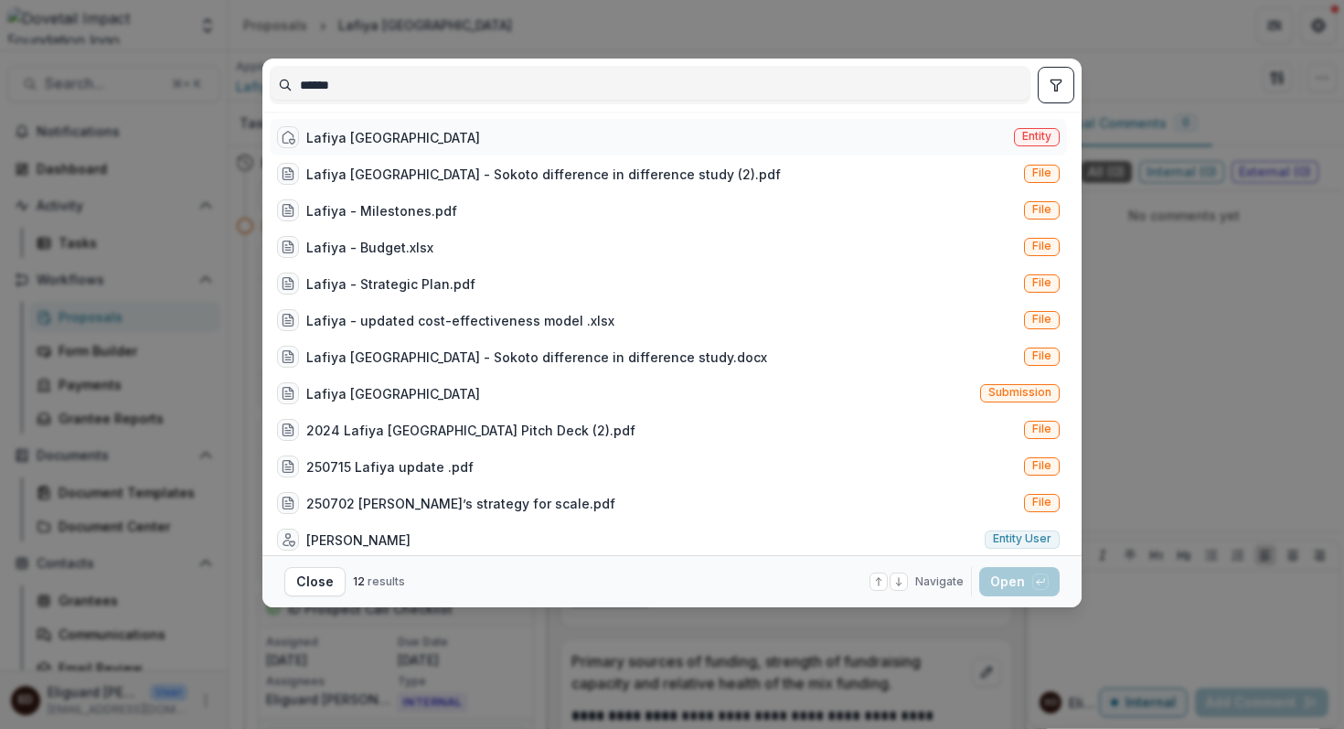
type input "******"
click at [346, 140] on div "Lafiya [GEOGRAPHIC_DATA]" at bounding box center [393, 137] width 174 height 19
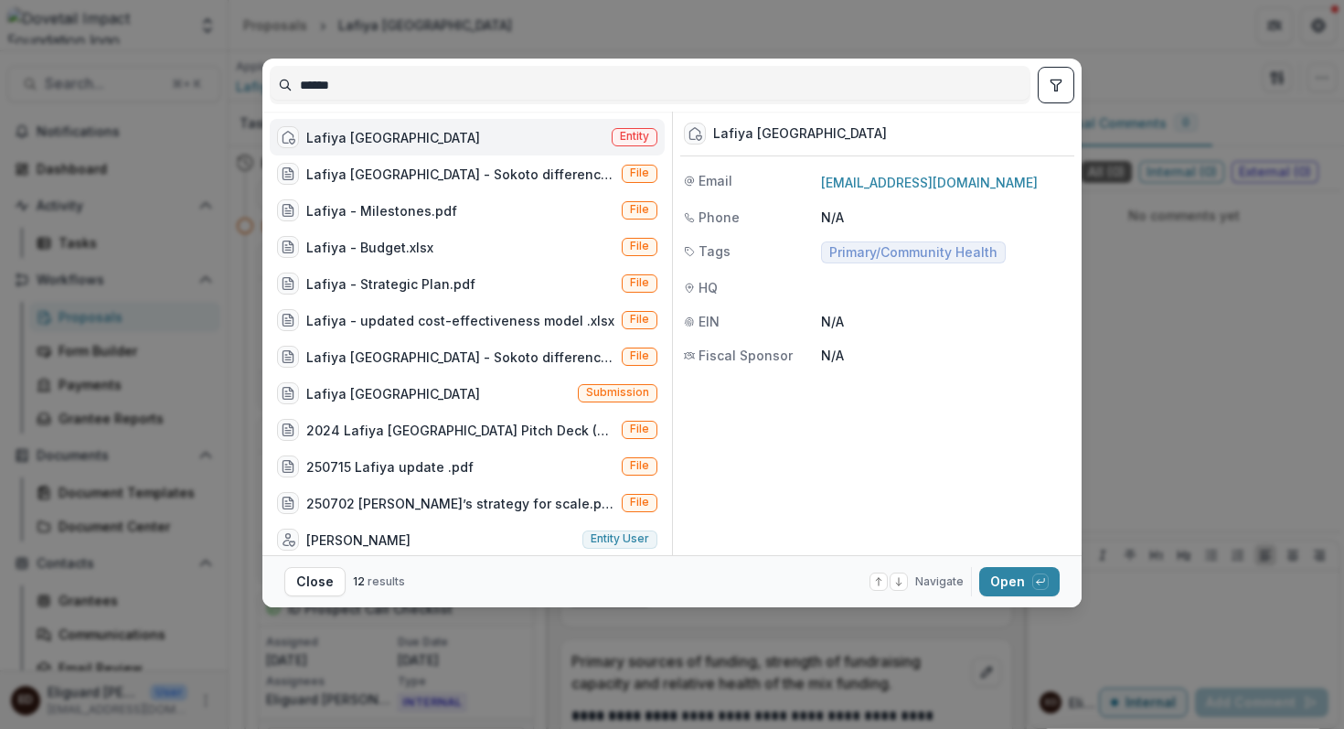
click at [628, 134] on span "Entity" at bounding box center [634, 136] width 29 height 13
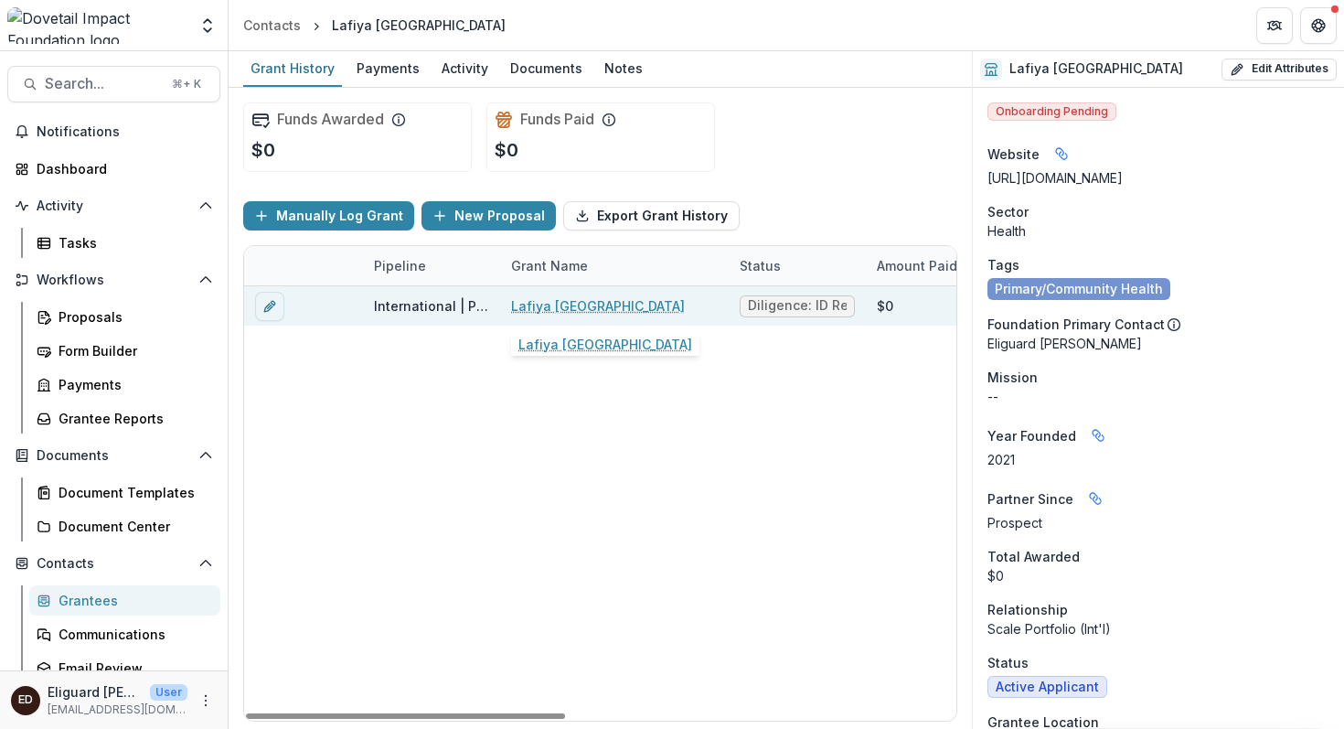
click at [553, 307] on link "Lafiya [GEOGRAPHIC_DATA]" at bounding box center [598, 305] width 174 height 19
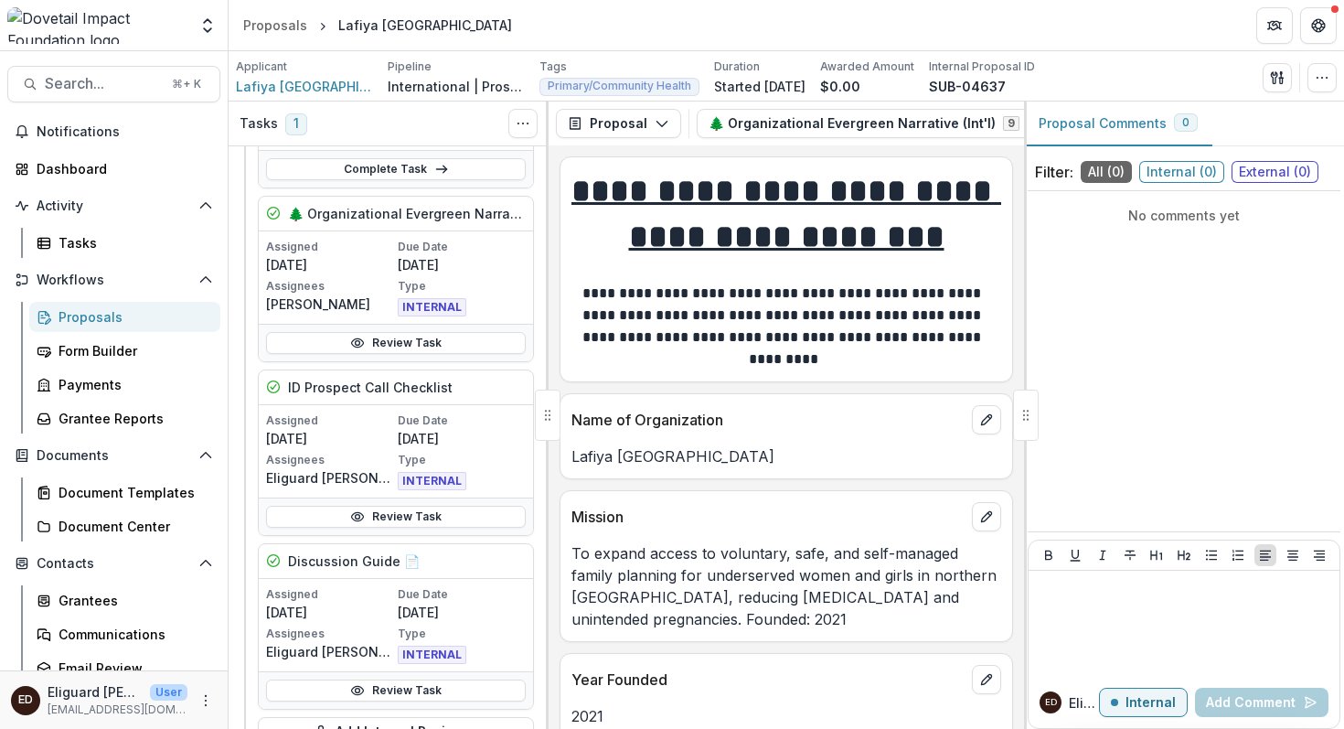
scroll to position [198, 0]
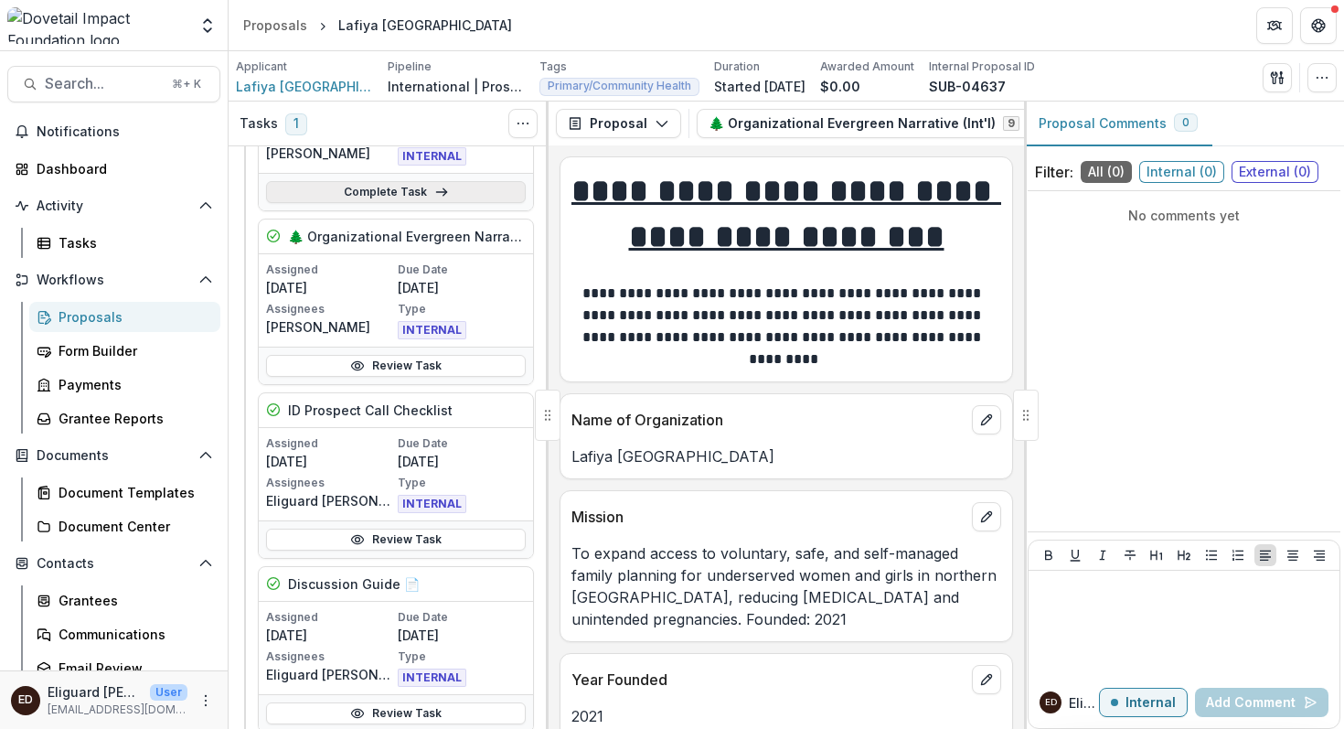
click at [386, 193] on link "Complete Task" at bounding box center [396, 192] width 260 height 22
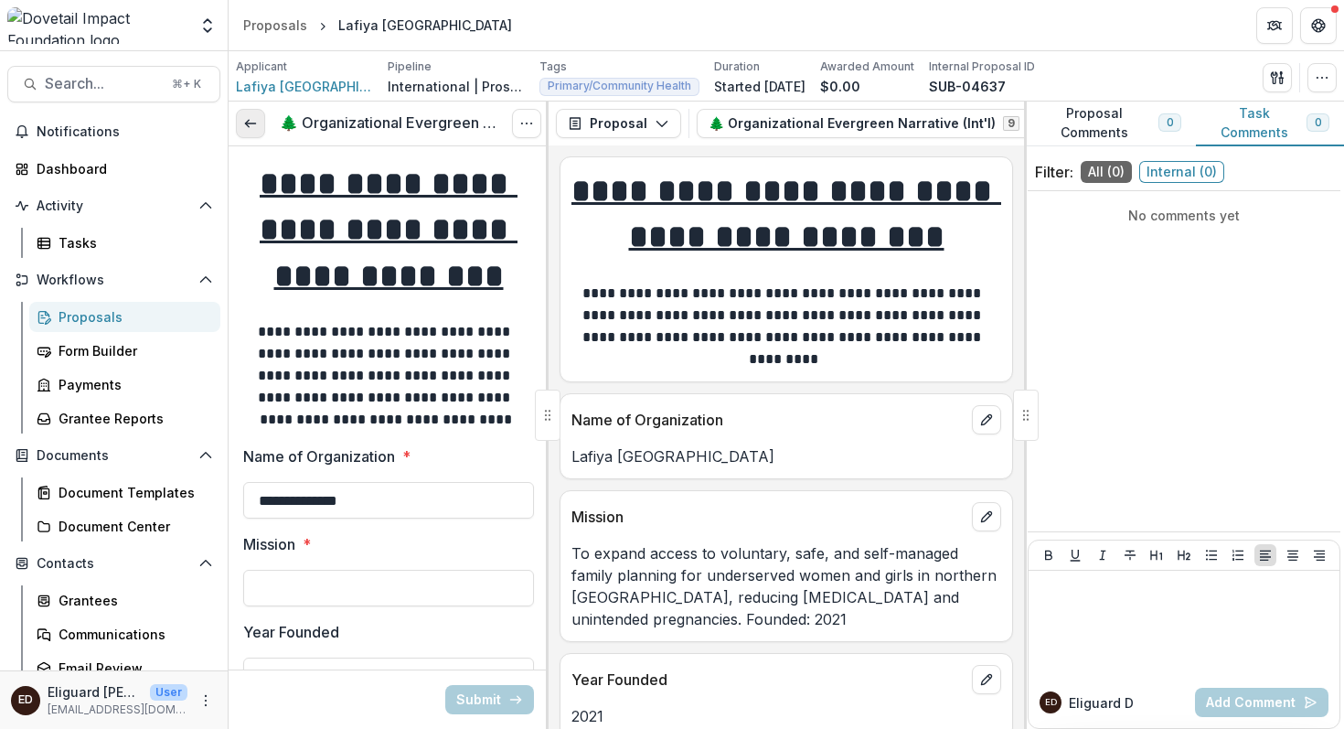
click at [247, 117] on icon at bounding box center [250, 123] width 15 height 15
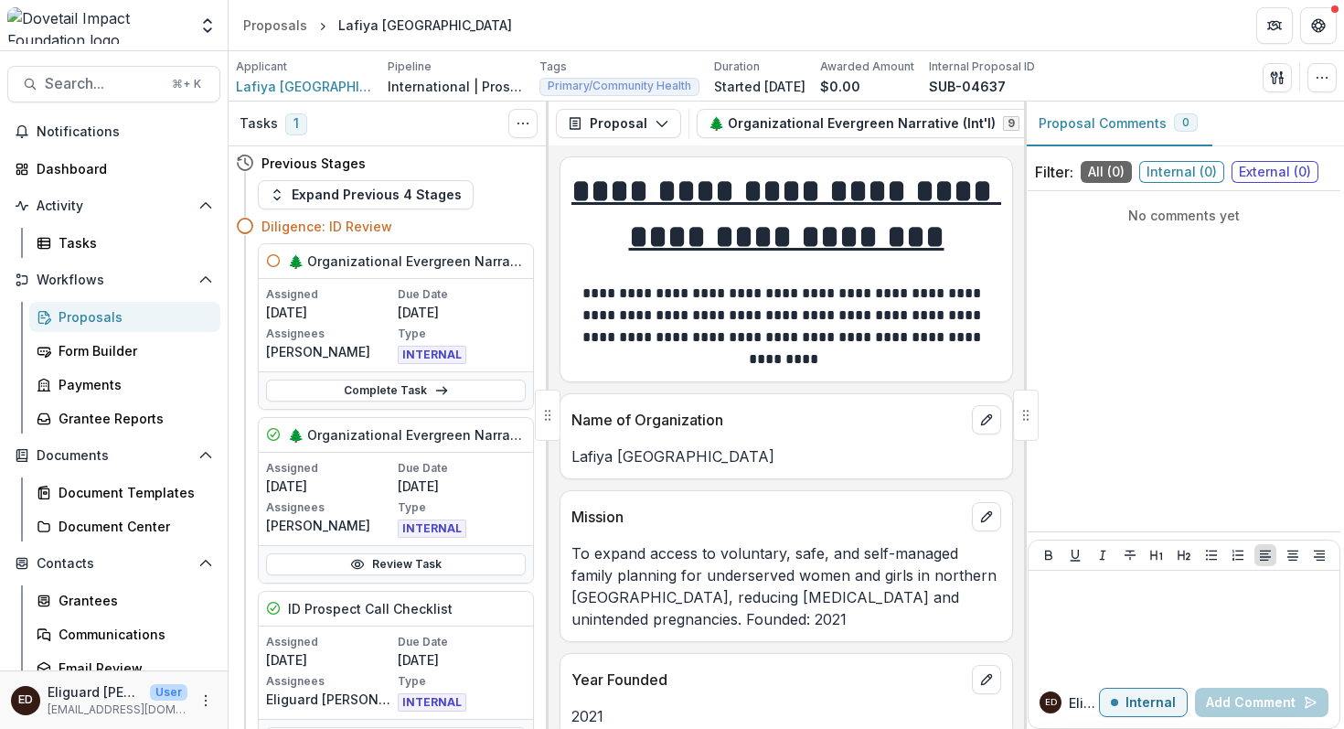
click at [275, 259] on icon at bounding box center [273, 260] width 15 height 15
click at [391, 392] on link "Complete Task" at bounding box center [396, 390] width 260 height 22
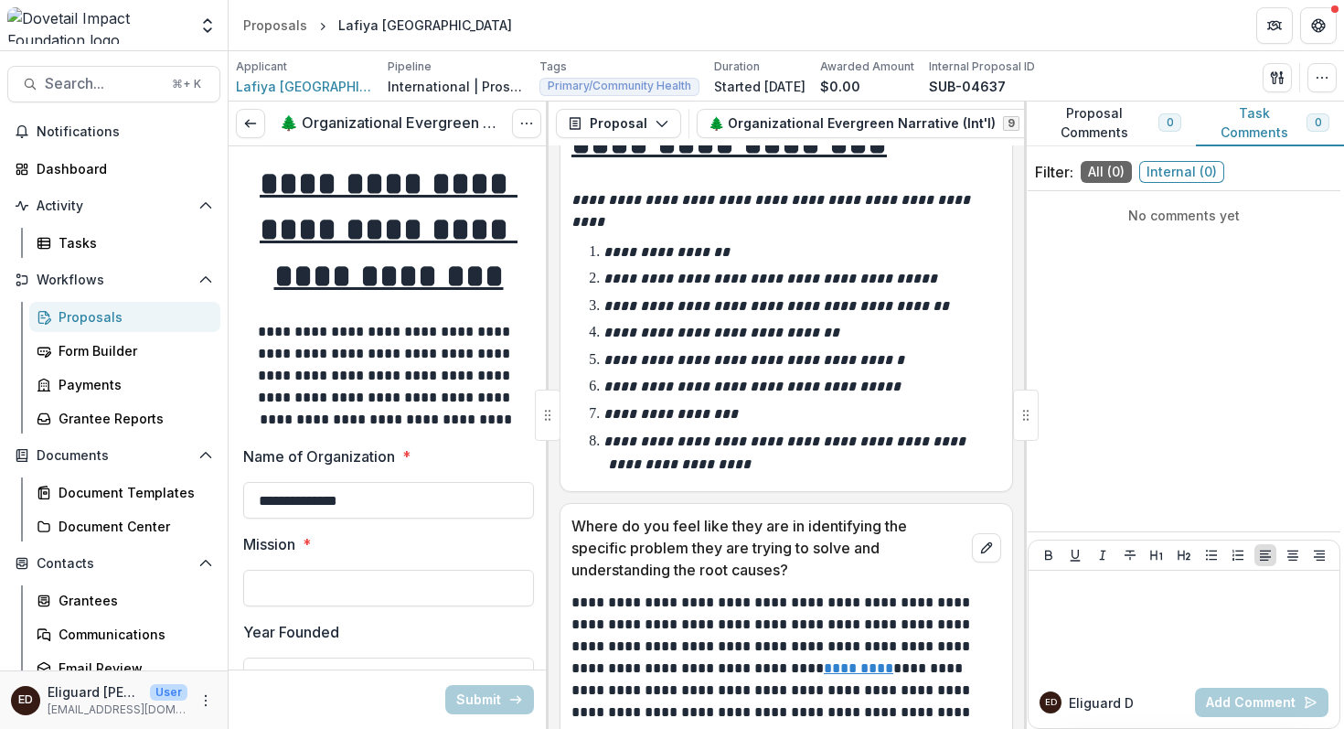
scroll to position [2062, 0]
